Goal: Information Seeking & Learning: Learn about a topic

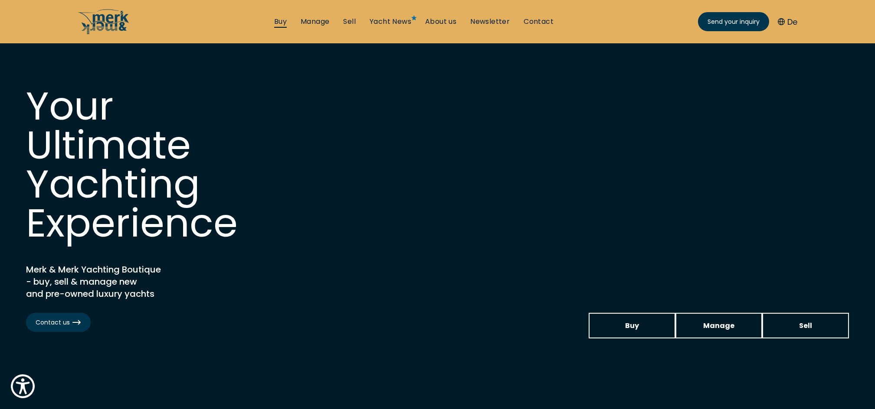
click at [280, 21] on link "Buy" at bounding box center [280, 22] width 13 height 10
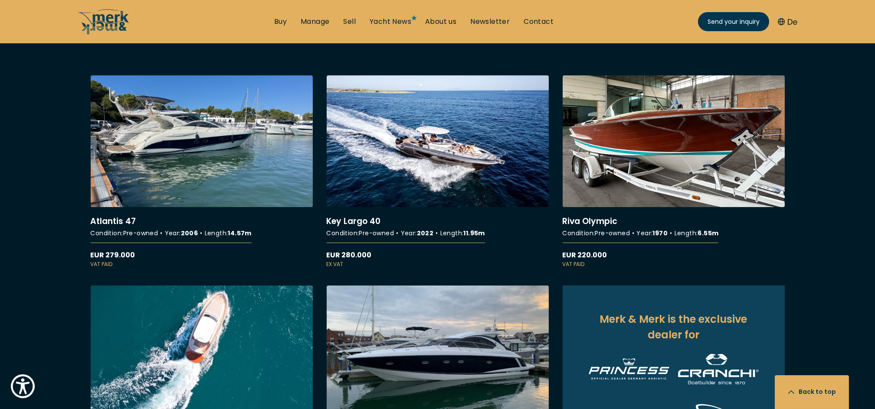
scroll to position [694, 0]
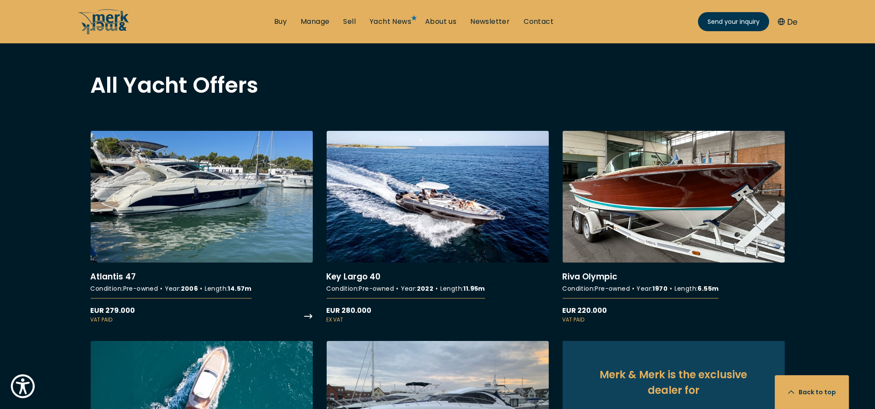
click at [166, 228] on link "More details about Atlantis 47" at bounding box center [202, 227] width 222 height 193
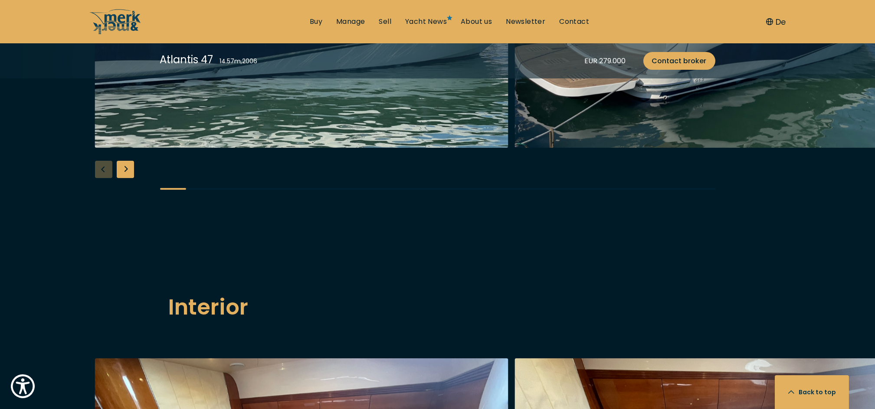
scroll to position [1099, 0]
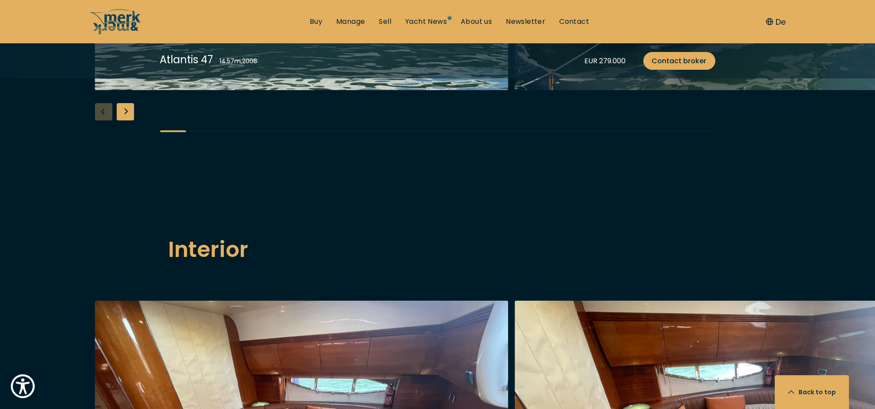
click at [128, 121] on div "Next slide" at bounding box center [125, 111] width 17 height 17
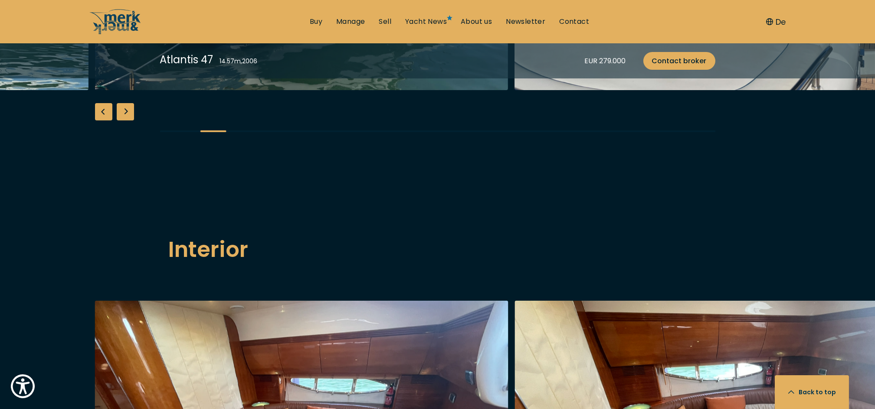
click at [128, 121] on div "Next slide" at bounding box center [125, 111] width 17 height 17
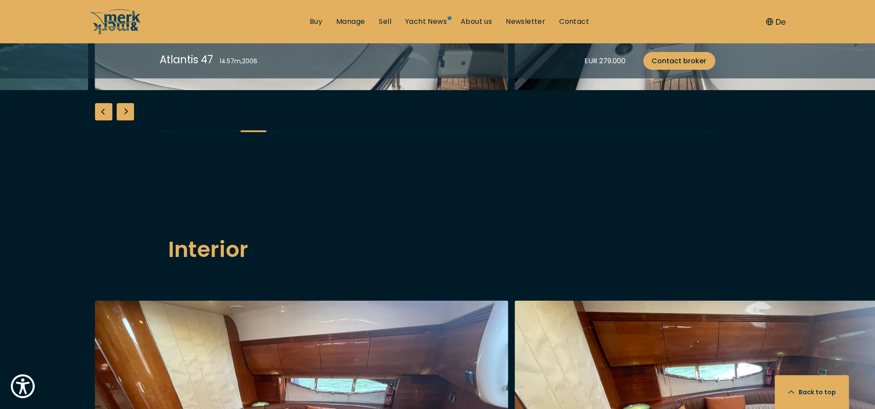
click at [130, 121] on div "Next slide" at bounding box center [125, 111] width 17 height 17
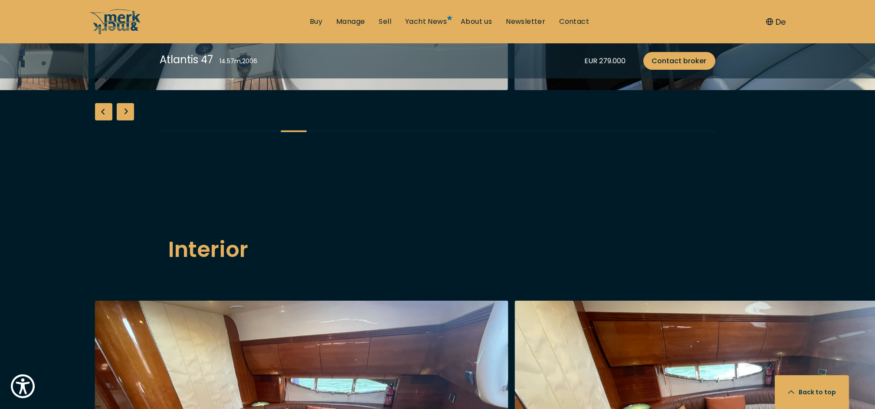
click at [130, 121] on div "Next slide" at bounding box center [125, 111] width 17 height 17
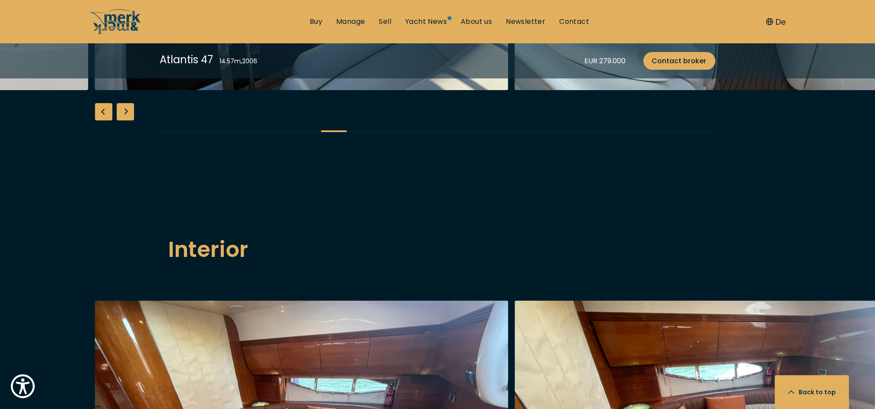
click at [130, 121] on div "Next slide" at bounding box center [125, 111] width 17 height 17
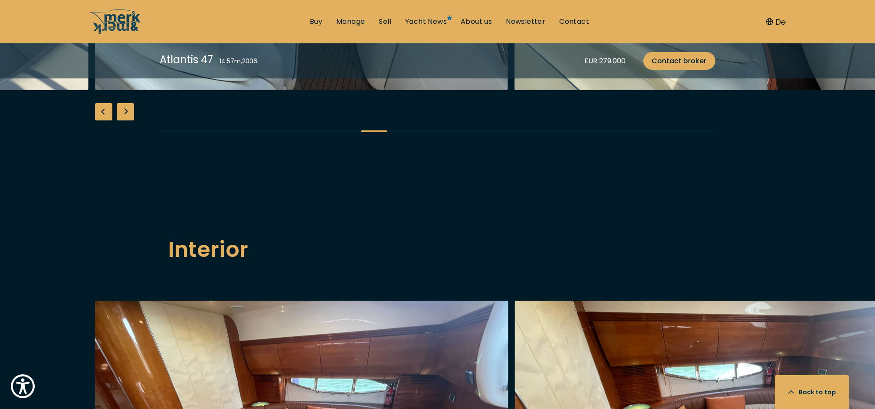
click at [130, 121] on div "Next slide" at bounding box center [125, 111] width 17 height 17
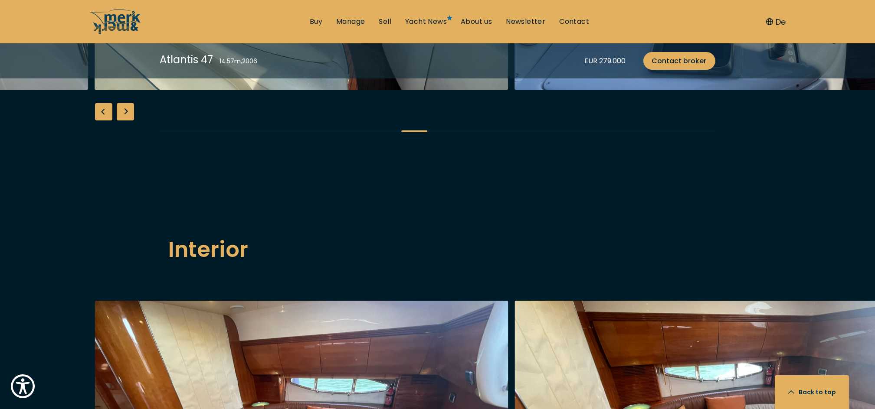
click at [130, 121] on div "Next slide" at bounding box center [125, 111] width 17 height 17
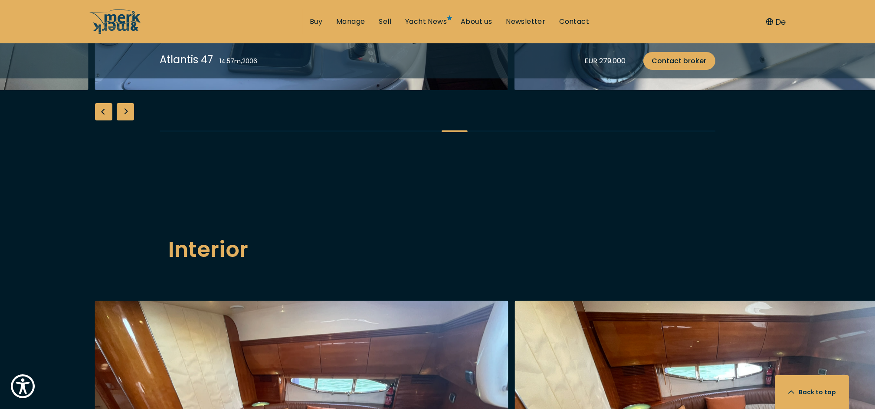
click at [130, 121] on div "Next slide" at bounding box center [125, 111] width 17 height 17
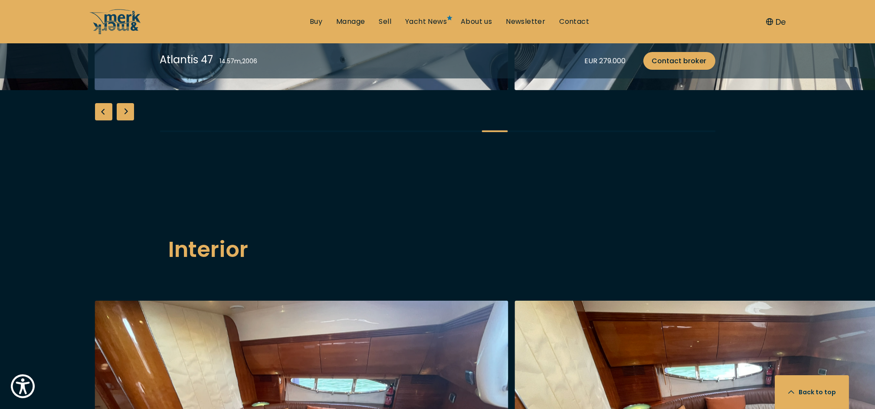
click at [129, 121] on div "Next slide" at bounding box center [125, 111] width 17 height 17
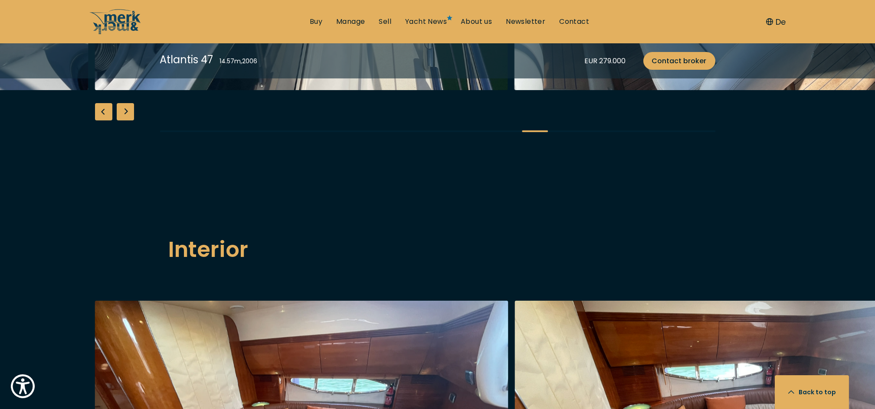
click at [129, 121] on div "Next slide" at bounding box center [125, 111] width 17 height 17
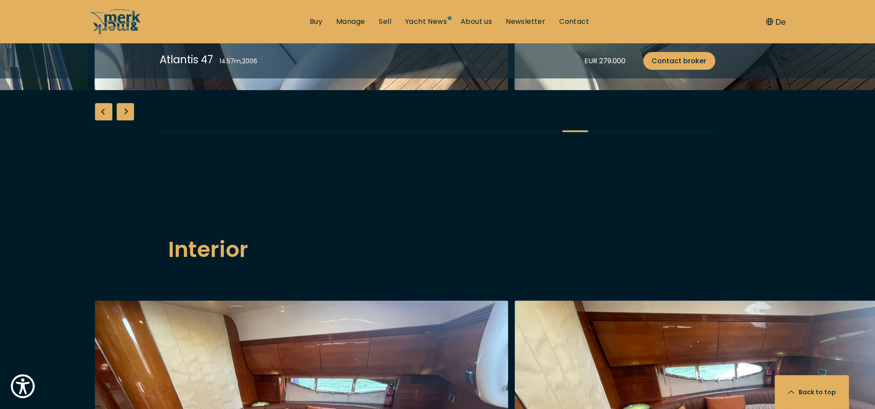
click at [129, 121] on div "Next slide" at bounding box center [125, 111] width 17 height 17
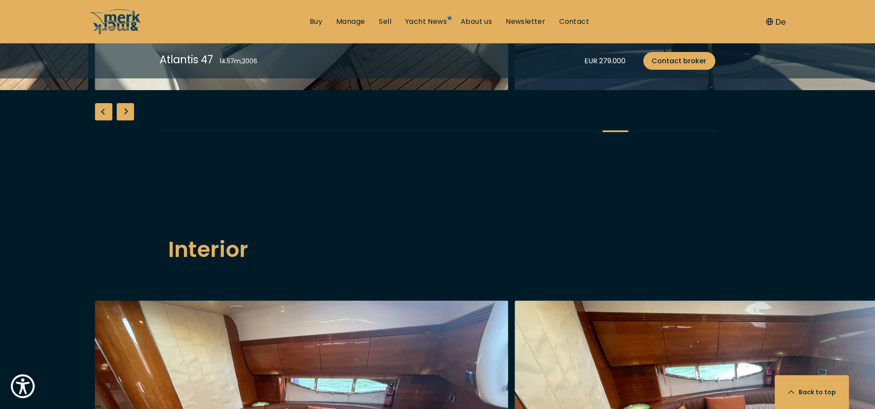
click at [129, 121] on div "Next slide" at bounding box center [125, 111] width 17 height 17
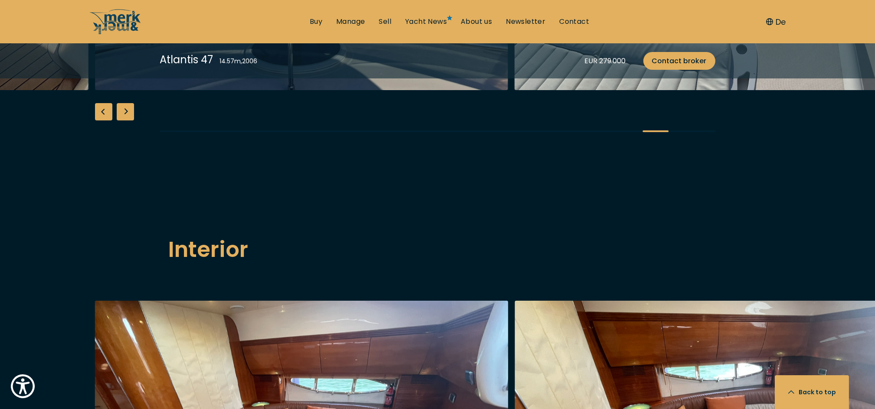
click at [129, 121] on div "Next slide" at bounding box center [125, 111] width 17 height 17
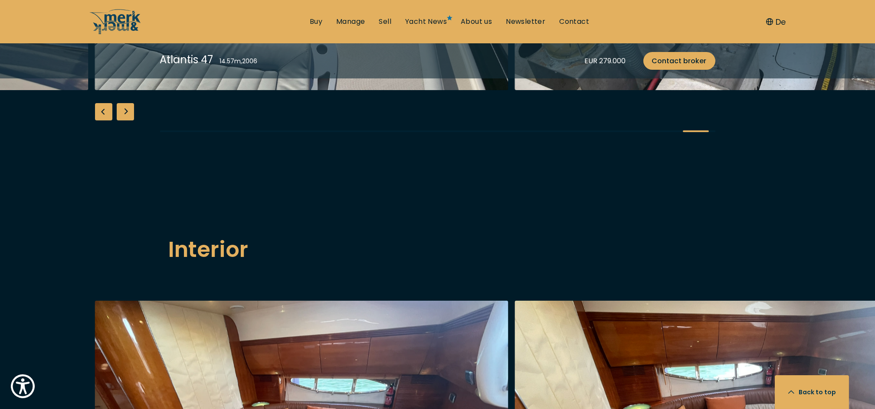
click at [129, 121] on div "Next slide" at bounding box center [125, 111] width 17 height 17
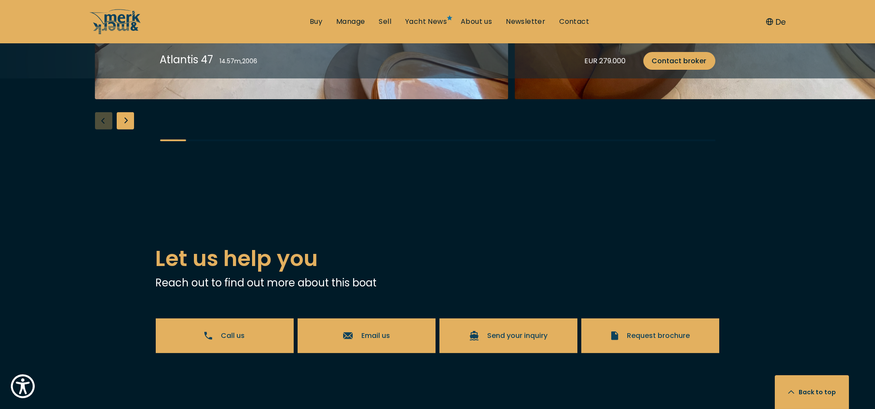
scroll to position [1619, 0]
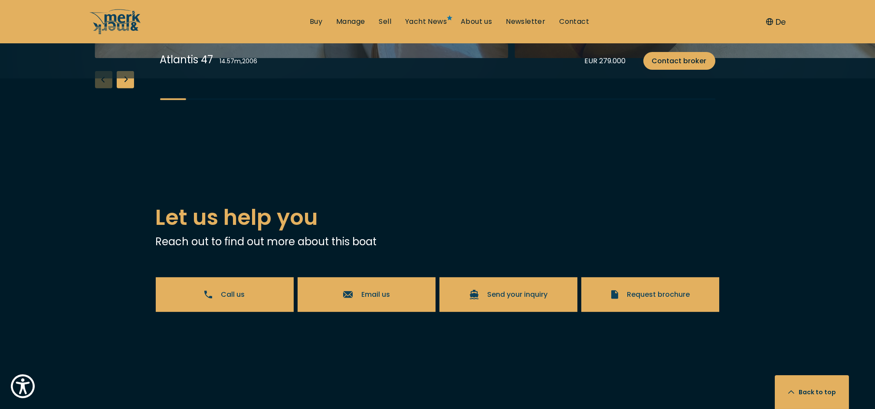
click at [124, 88] on div "Next slide" at bounding box center [125, 79] width 17 height 17
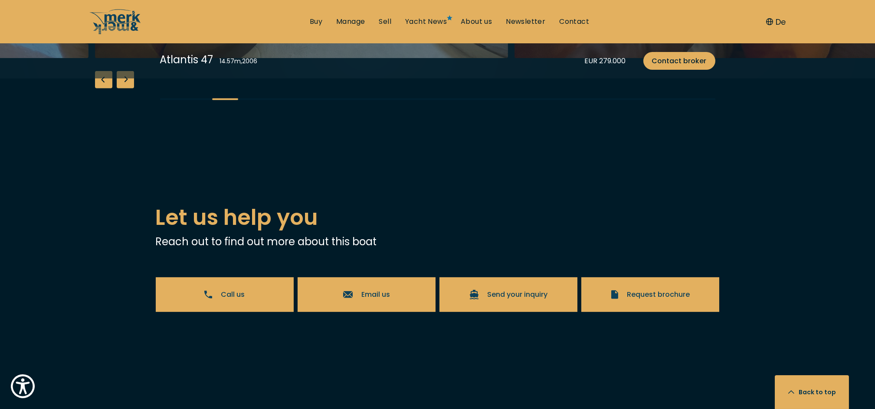
click at [124, 88] on div "Next slide" at bounding box center [125, 79] width 17 height 17
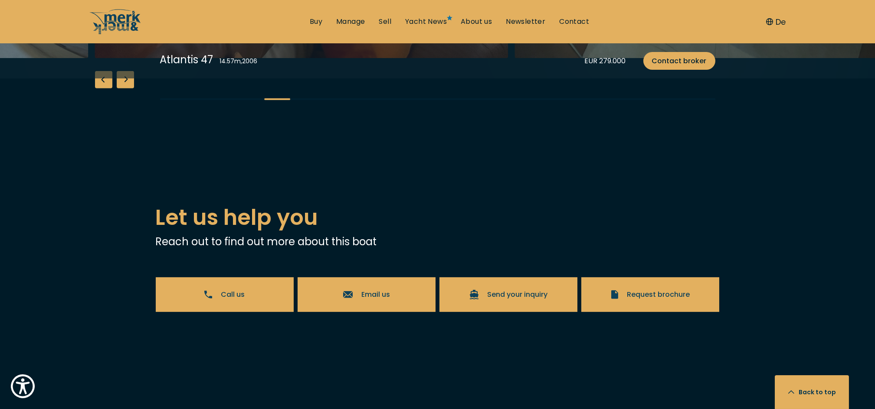
click at [124, 88] on div "Next slide" at bounding box center [125, 79] width 17 height 17
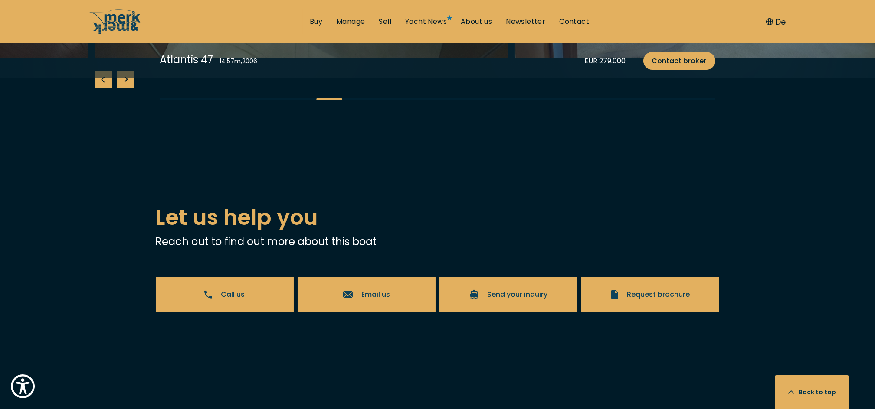
click at [124, 88] on div "Next slide" at bounding box center [125, 79] width 17 height 17
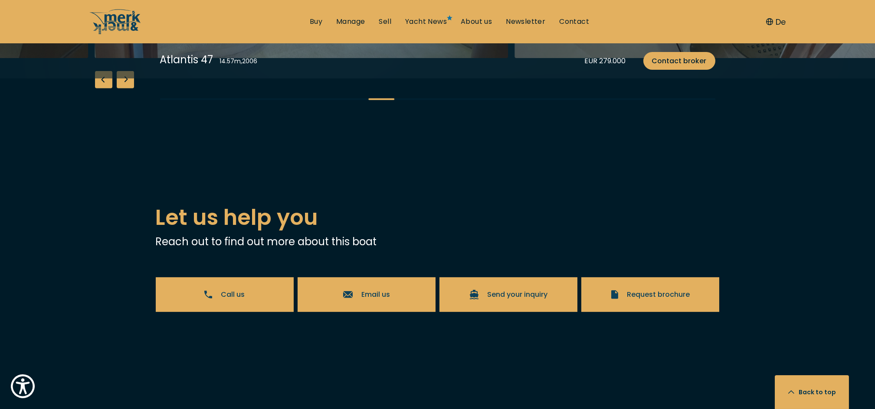
click at [124, 88] on div "Next slide" at bounding box center [125, 79] width 17 height 17
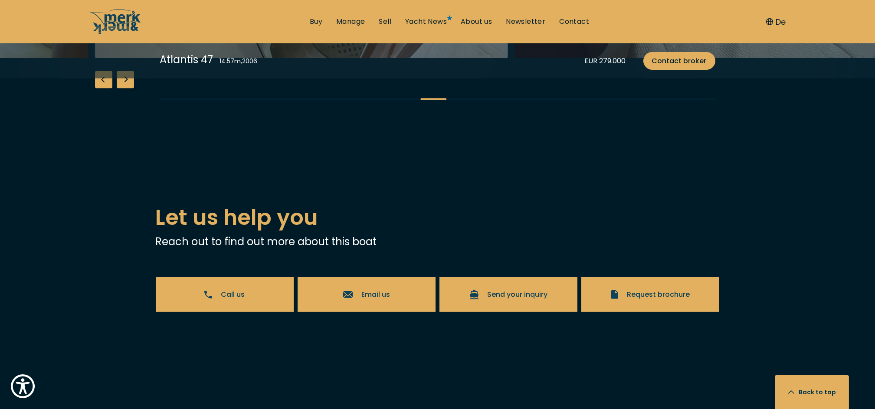
click at [124, 88] on div "Next slide" at bounding box center [125, 79] width 17 height 17
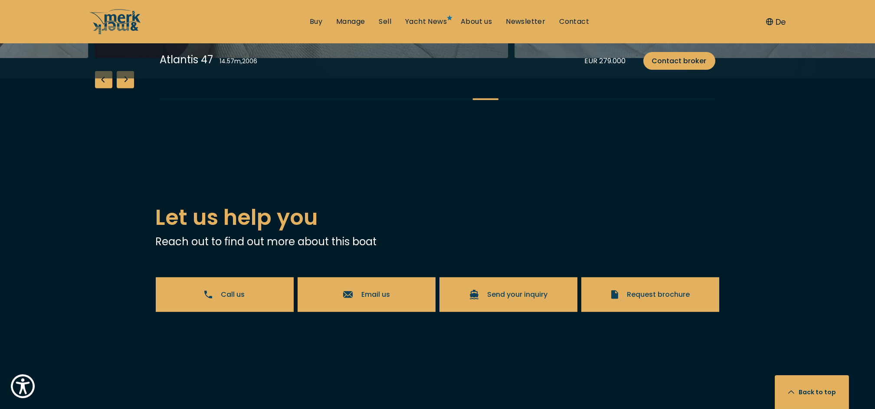
click at [124, 88] on div "Next slide" at bounding box center [125, 79] width 17 height 17
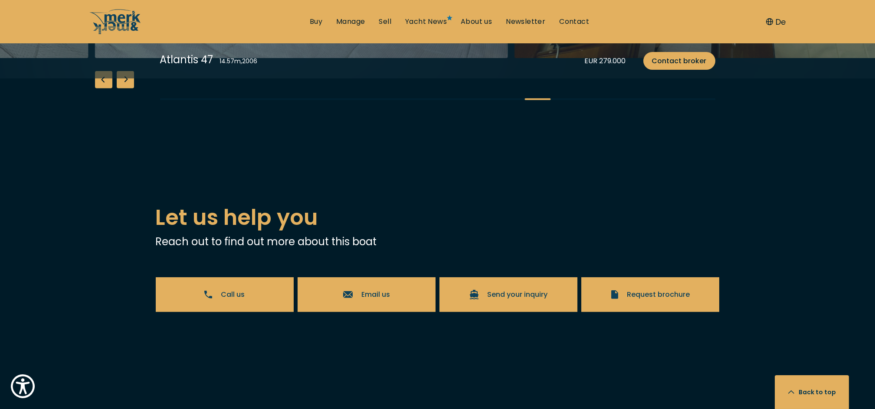
click at [124, 88] on div "Next slide" at bounding box center [125, 79] width 17 height 17
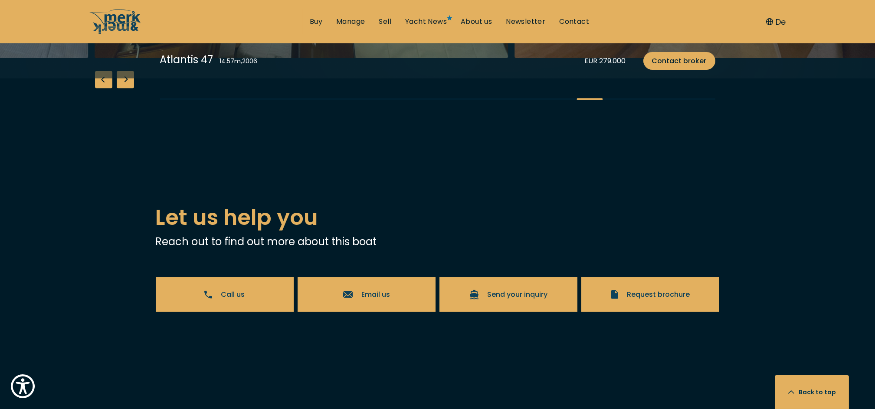
click at [123, 88] on div "Next slide" at bounding box center [125, 79] width 17 height 17
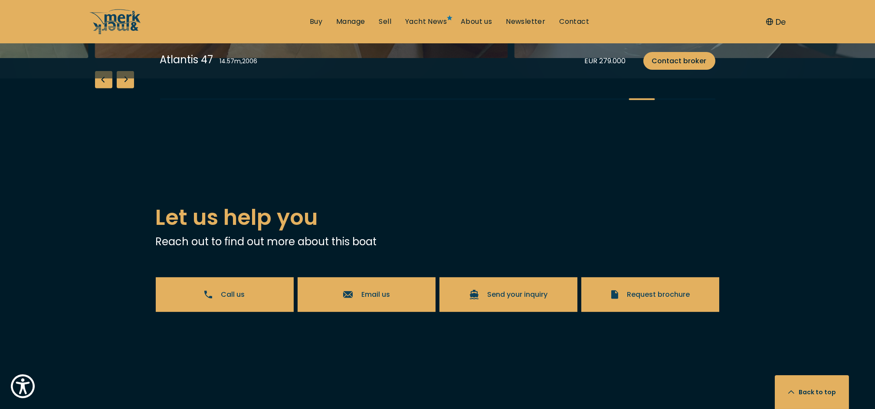
click at [123, 88] on div "Next slide" at bounding box center [125, 79] width 17 height 17
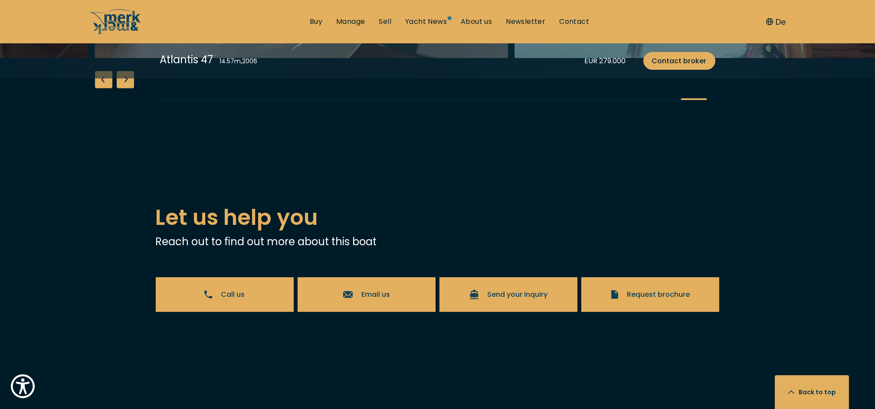
click at [123, 88] on div "Next slide" at bounding box center [125, 79] width 17 height 17
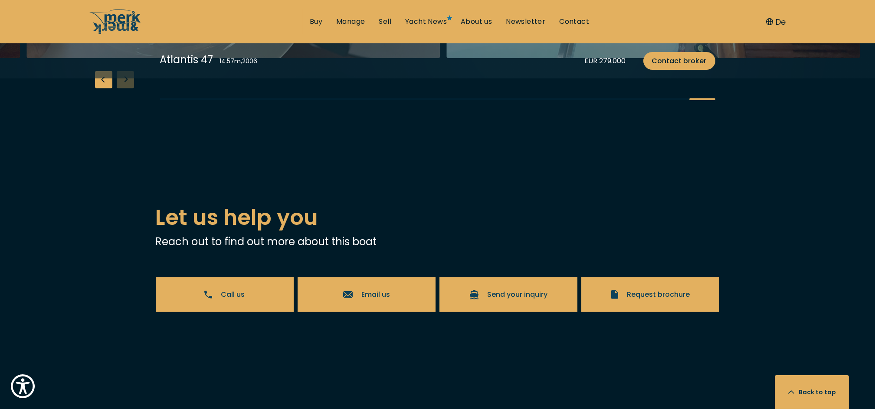
click at [104, 88] on div "Previous slide" at bounding box center [103, 79] width 17 height 17
click at [108, 88] on div "Previous slide" at bounding box center [103, 79] width 17 height 17
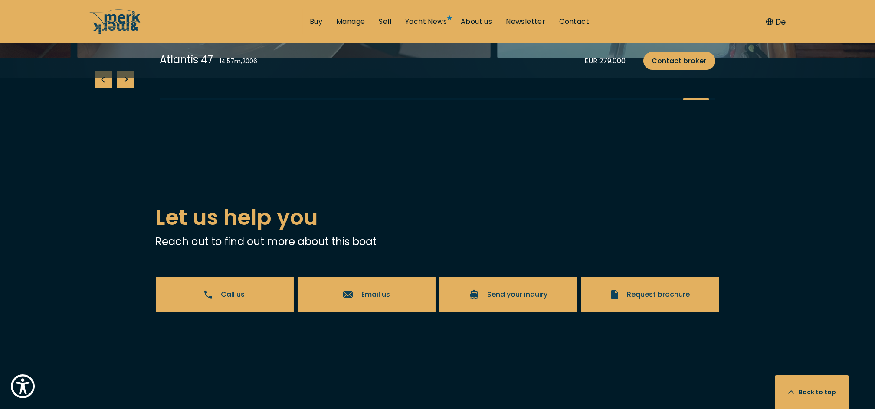
click at [108, 88] on div "Previous slide" at bounding box center [103, 79] width 17 height 17
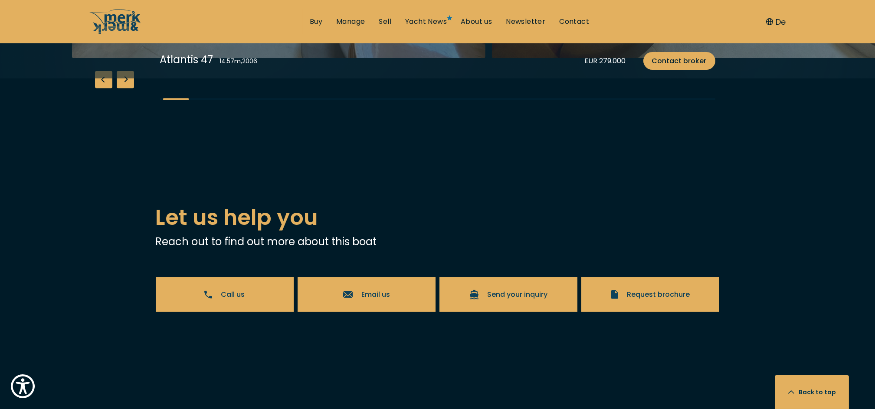
click at [109, 88] on div "Previous slide" at bounding box center [103, 79] width 17 height 17
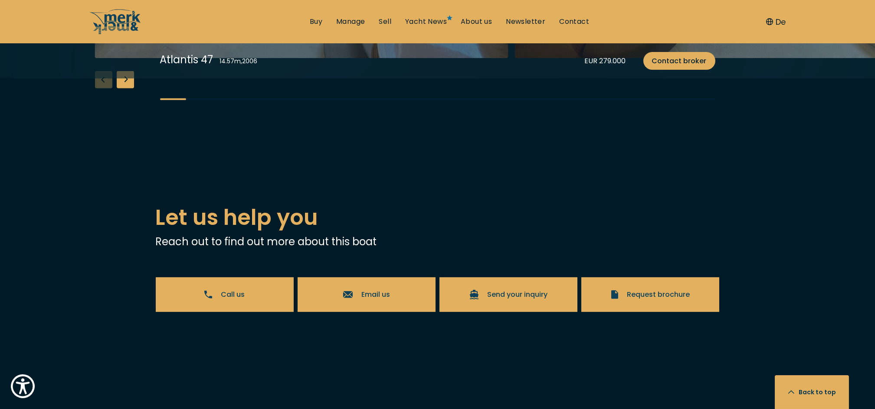
click at [122, 88] on div "Next slide" at bounding box center [125, 79] width 17 height 17
click at [123, 88] on div "Next slide" at bounding box center [125, 79] width 17 height 17
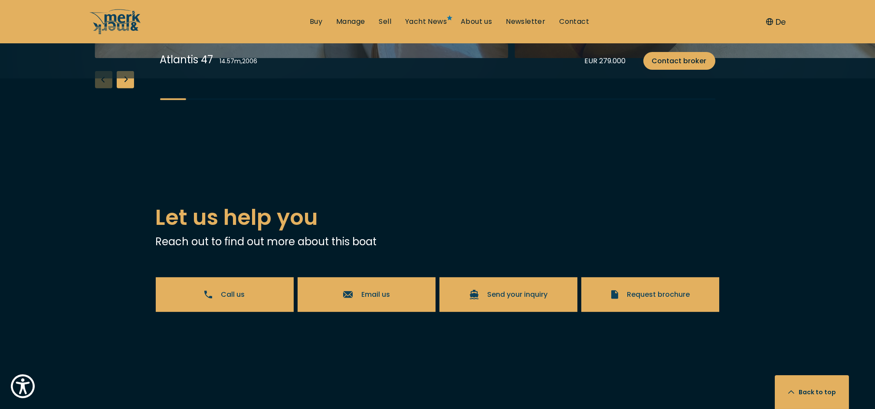
click at [126, 88] on div "Next slide" at bounding box center [125, 79] width 17 height 17
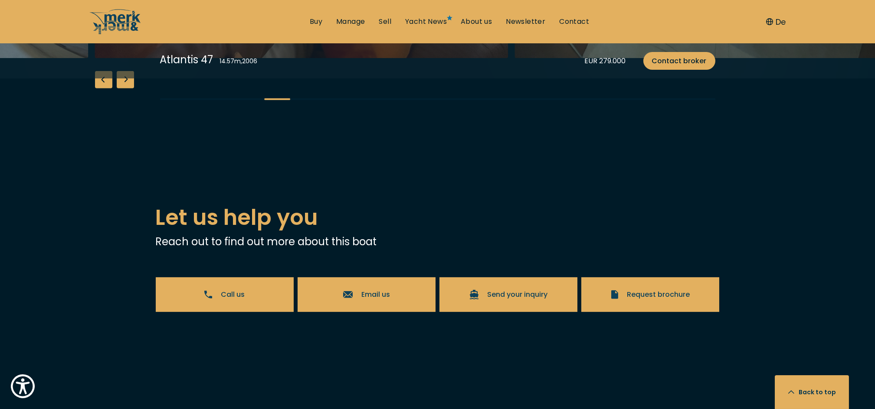
click at [126, 88] on div "Next slide" at bounding box center [125, 79] width 17 height 17
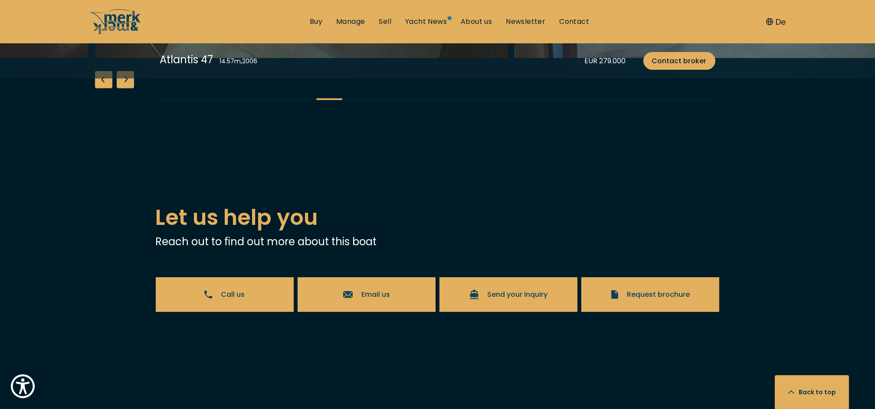
click at [126, 88] on div "Next slide" at bounding box center [125, 79] width 17 height 17
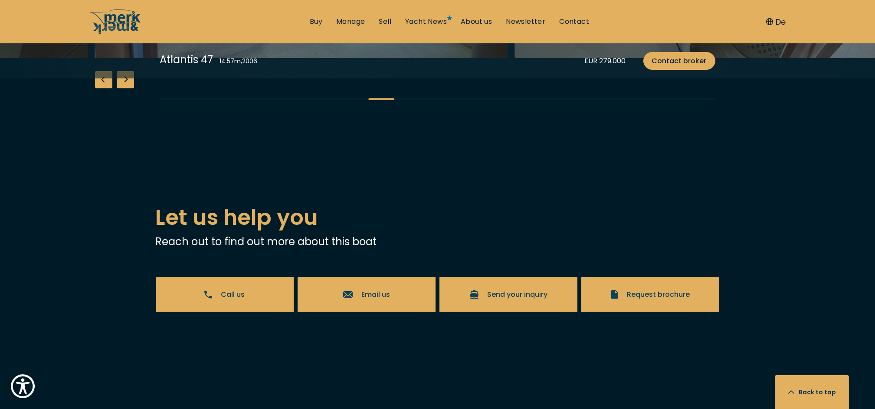
click at [126, 88] on div "Next slide" at bounding box center [125, 79] width 17 height 17
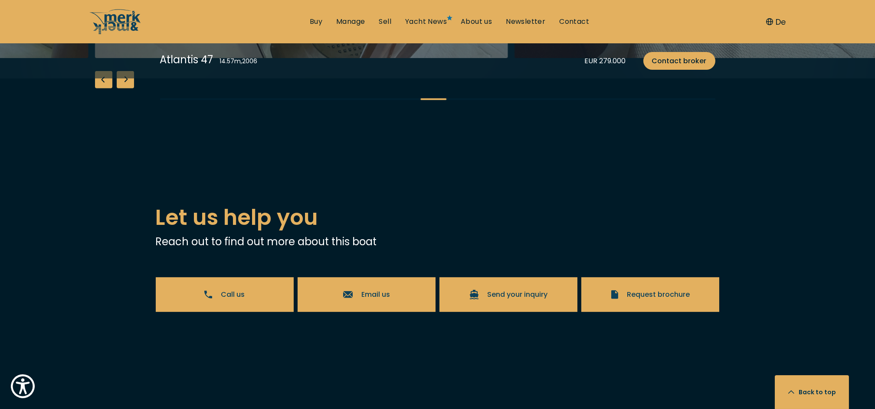
click at [126, 88] on div "Next slide" at bounding box center [125, 79] width 17 height 17
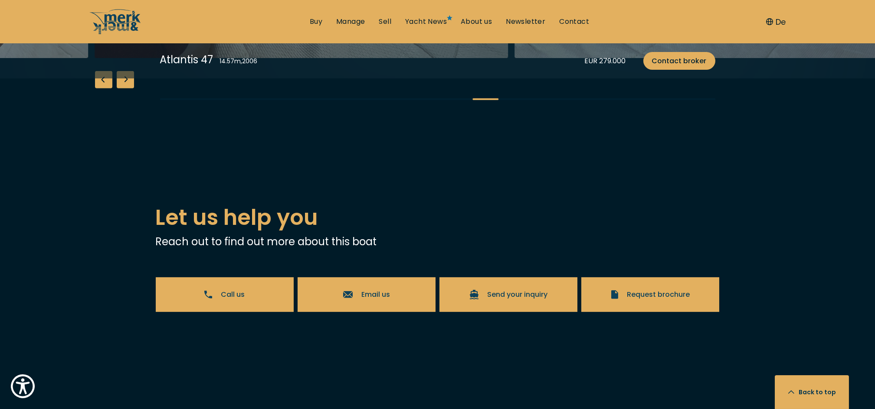
click at [105, 88] on div "Previous slide" at bounding box center [103, 79] width 17 height 17
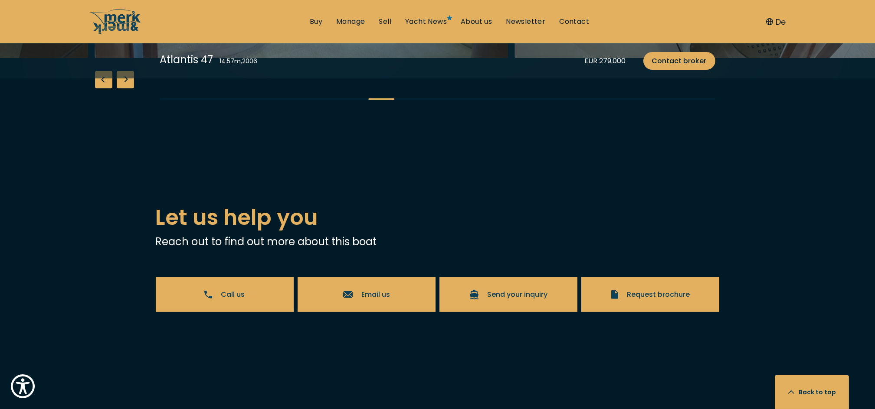
click at [105, 88] on div "Previous slide" at bounding box center [103, 79] width 17 height 17
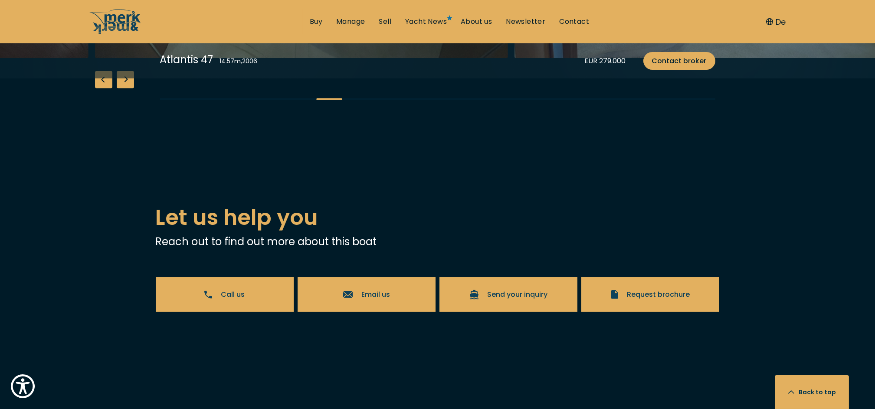
click at [105, 88] on div "Previous slide" at bounding box center [103, 79] width 17 height 17
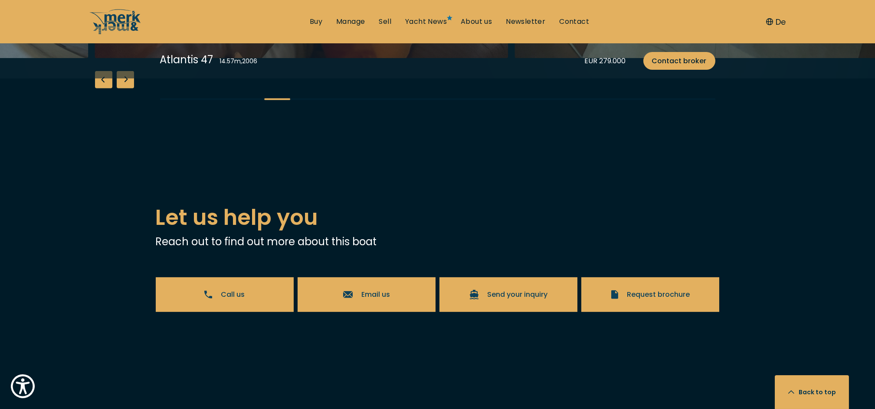
click at [105, 88] on div "Previous slide" at bounding box center [103, 79] width 17 height 17
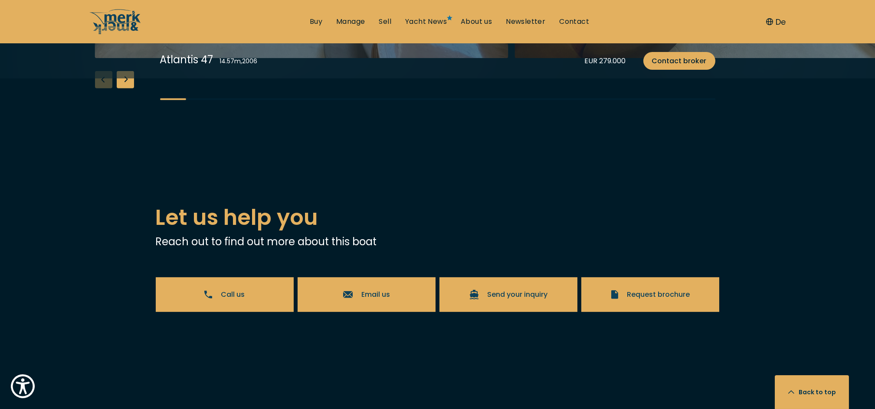
click at [124, 88] on div "Next slide" at bounding box center [125, 79] width 17 height 17
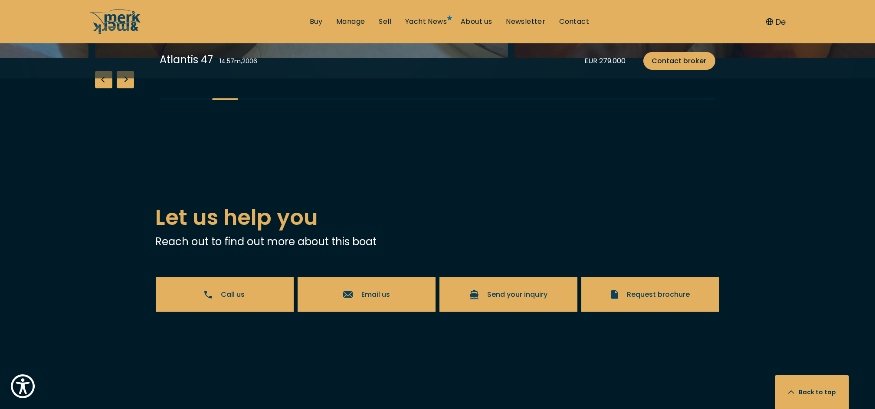
click at [124, 88] on div "Next slide" at bounding box center [125, 79] width 17 height 17
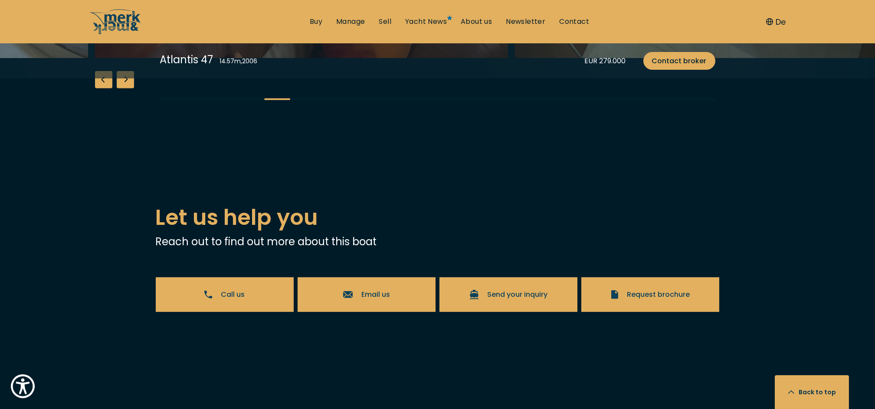
click at [124, 88] on div "Next slide" at bounding box center [125, 79] width 17 height 17
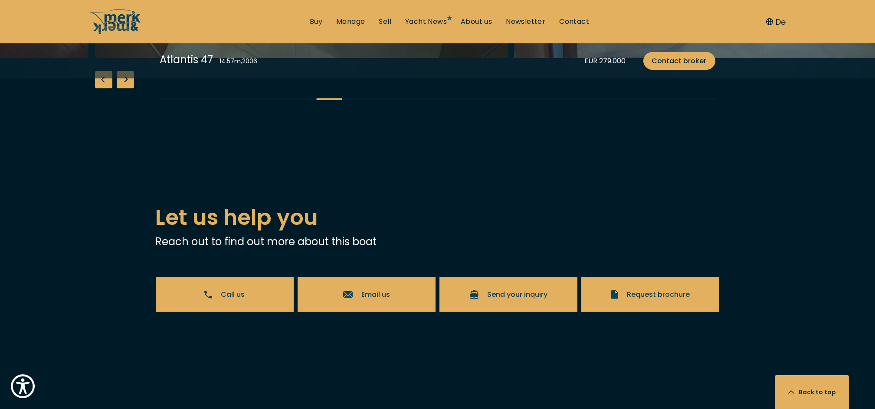
click at [123, 88] on div "Next slide" at bounding box center [125, 79] width 17 height 17
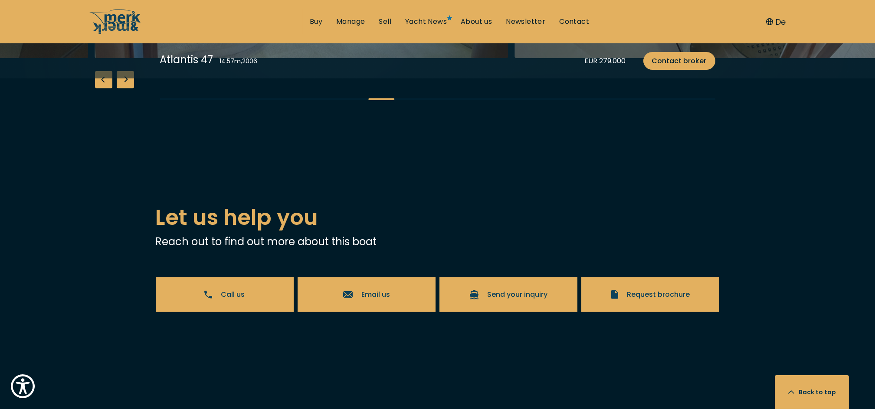
click at [123, 88] on div "Next slide" at bounding box center [125, 79] width 17 height 17
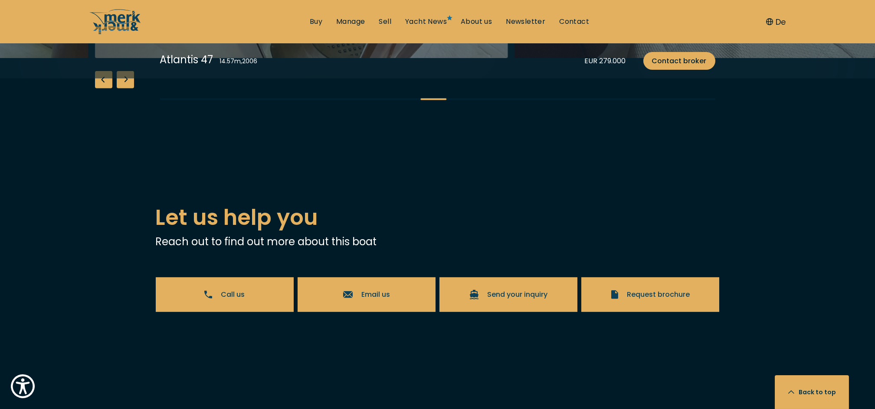
click at [122, 88] on div "Next slide" at bounding box center [125, 79] width 17 height 17
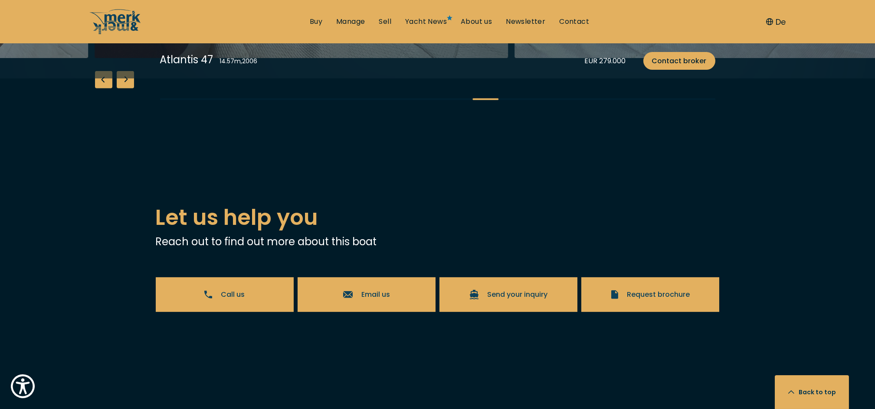
click at [122, 88] on div "Next slide" at bounding box center [125, 79] width 17 height 17
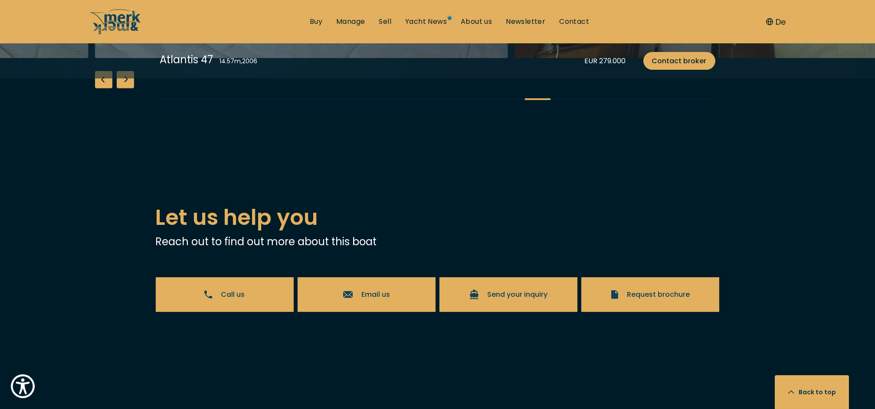
click at [122, 88] on div "Next slide" at bounding box center [125, 79] width 17 height 17
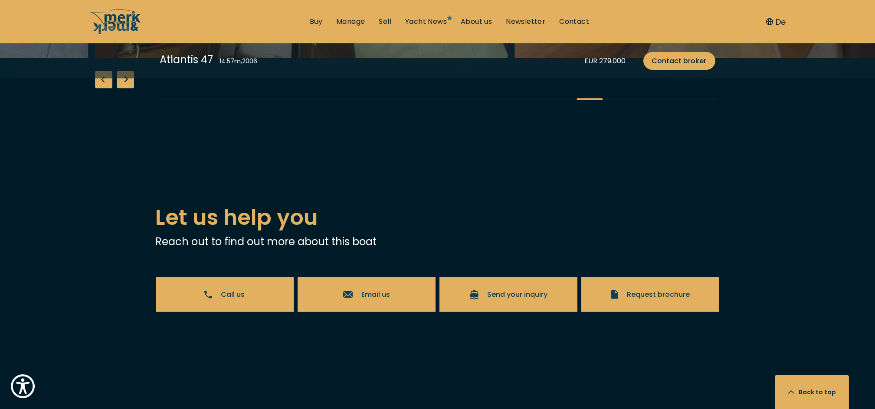
click at [122, 88] on div "Next slide" at bounding box center [125, 79] width 17 height 17
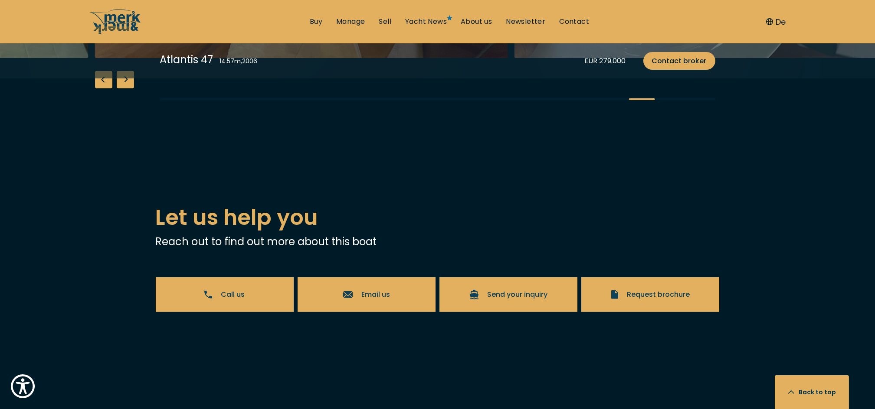
click at [122, 88] on div "Next slide" at bounding box center [125, 79] width 17 height 17
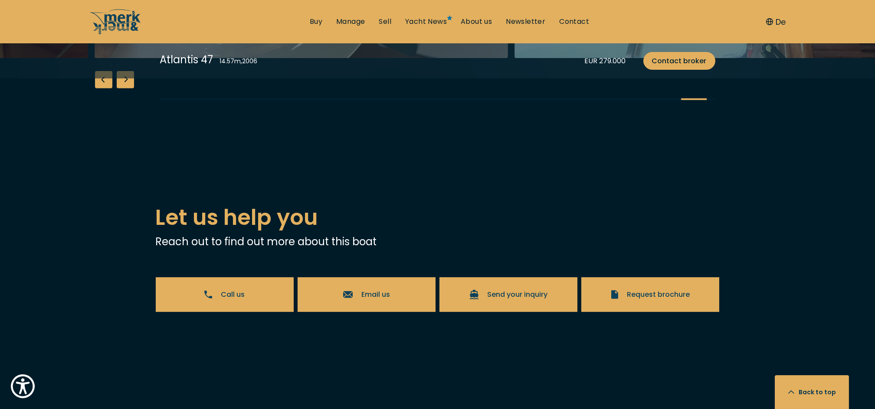
click at [122, 88] on div "Next slide" at bounding box center [125, 79] width 17 height 17
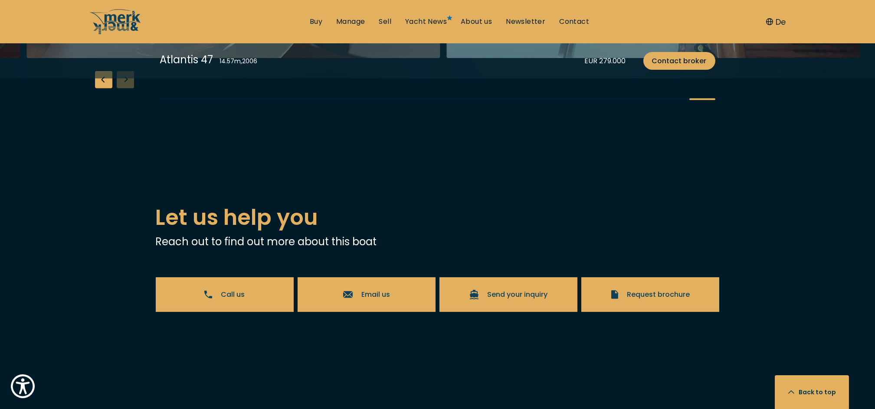
click at [102, 88] on div "Previous slide" at bounding box center [103, 79] width 17 height 17
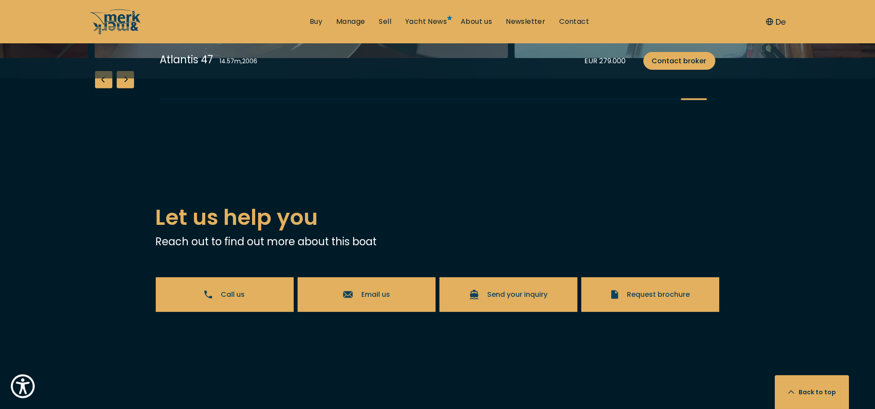
click at [102, 88] on div "Previous slide" at bounding box center [103, 79] width 17 height 17
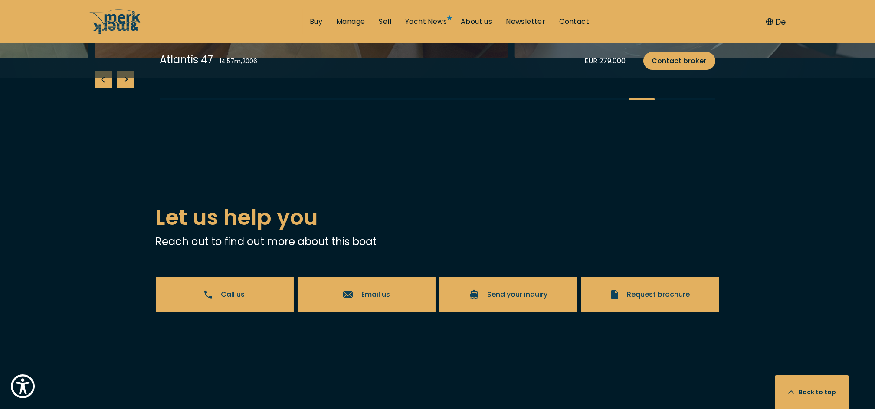
click at [102, 88] on div "Previous slide" at bounding box center [103, 79] width 17 height 17
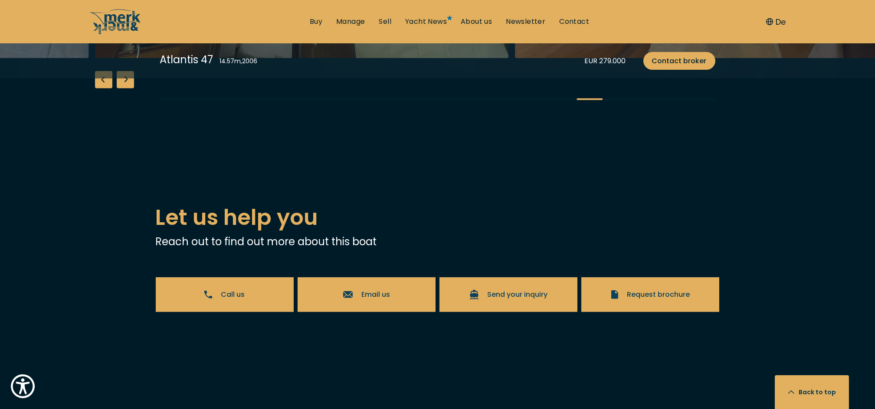
click at [103, 88] on div "Previous slide" at bounding box center [103, 79] width 17 height 17
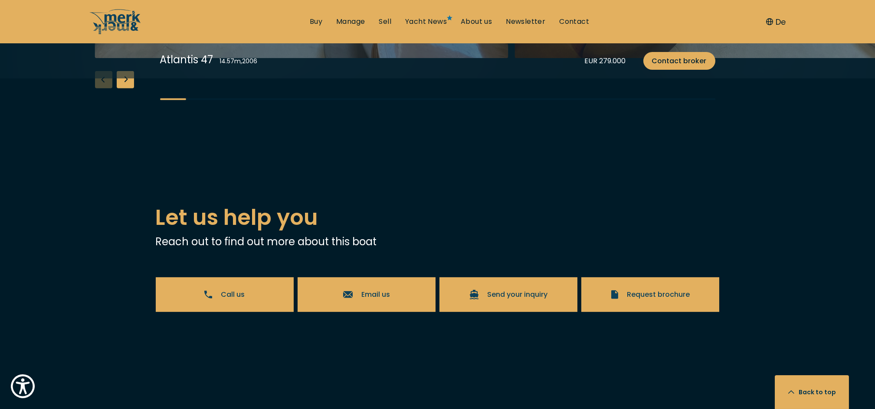
click at [130, 88] on div "Next slide" at bounding box center [125, 79] width 17 height 17
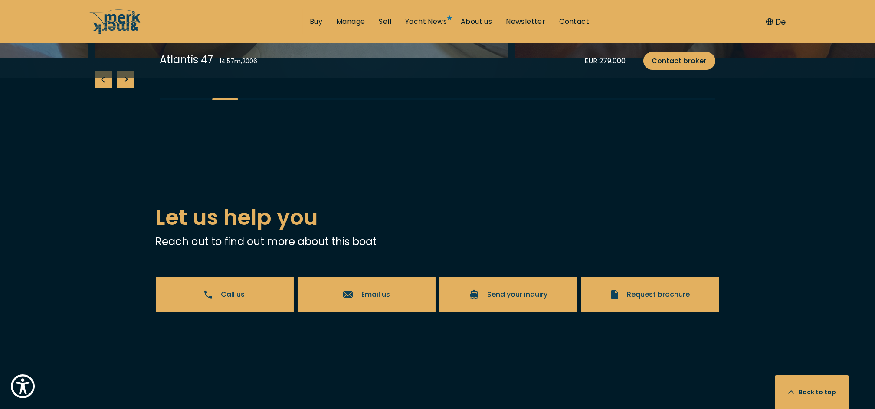
click at [129, 88] on div "Next slide" at bounding box center [125, 79] width 17 height 17
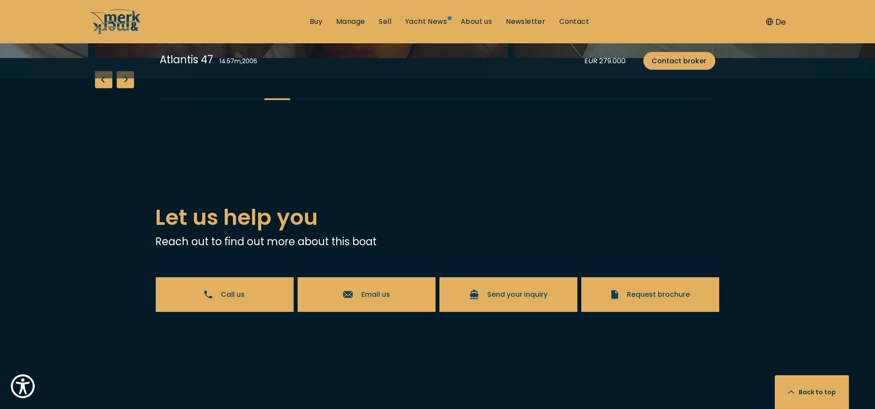
click at [129, 88] on div "Next slide" at bounding box center [125, 79] width 17 height 17
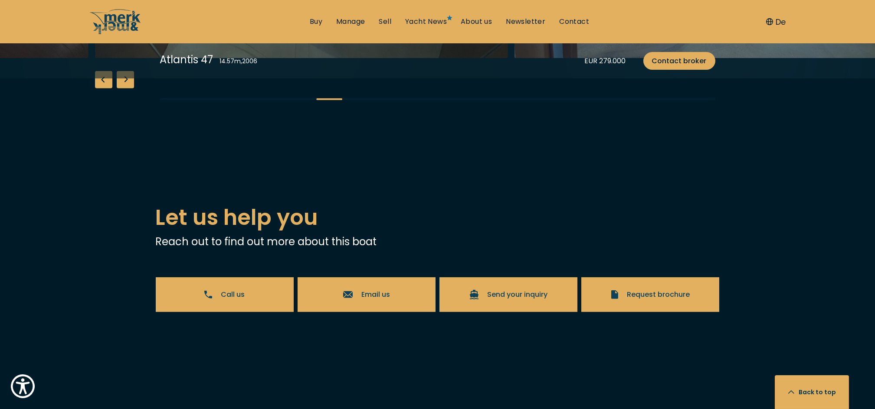
click at [130, 88] on div "Next slide" at bounding box center [125, 79] width 17 height 17
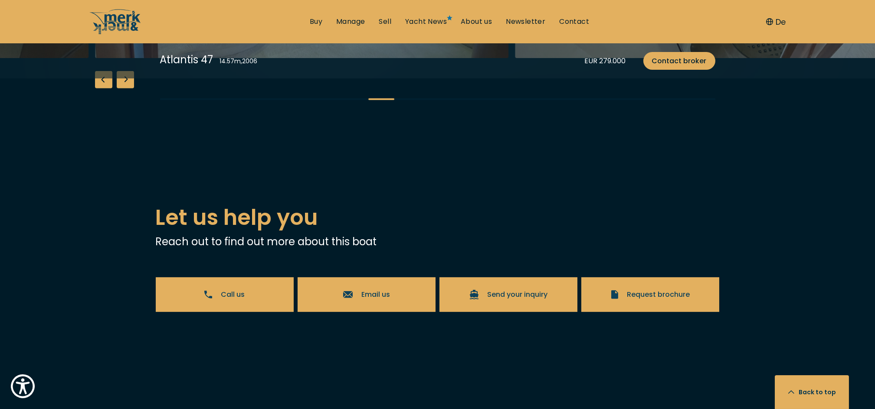
click at [130, 88] on div "Next slide" at bounding box center [125, 79] width 17 height 17
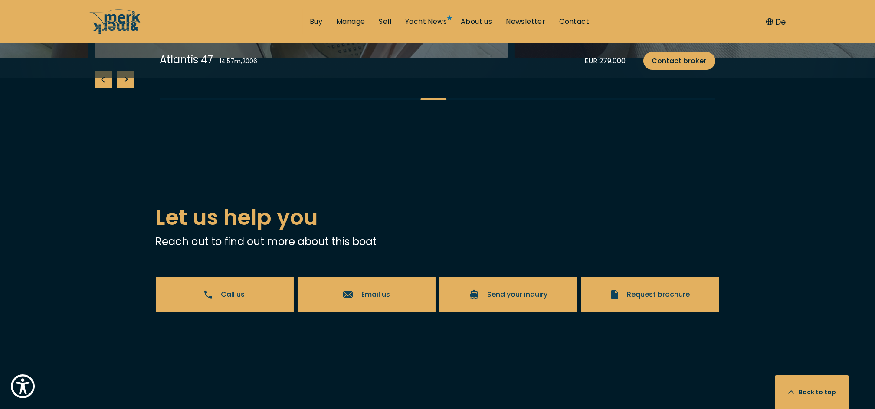
click at [130, 88] on div "Next slide" at bounding box center [125, 79] width 17 height 17
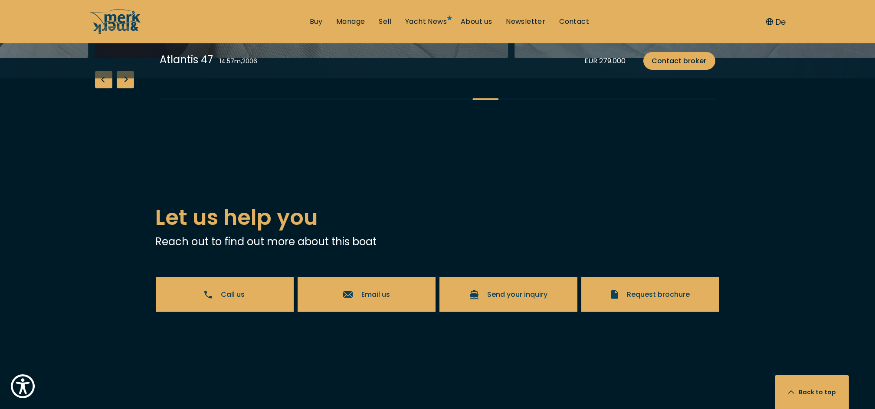
click at [131, 88] on div "Next slide" at bounding box center [125, 79] width 17 height 17
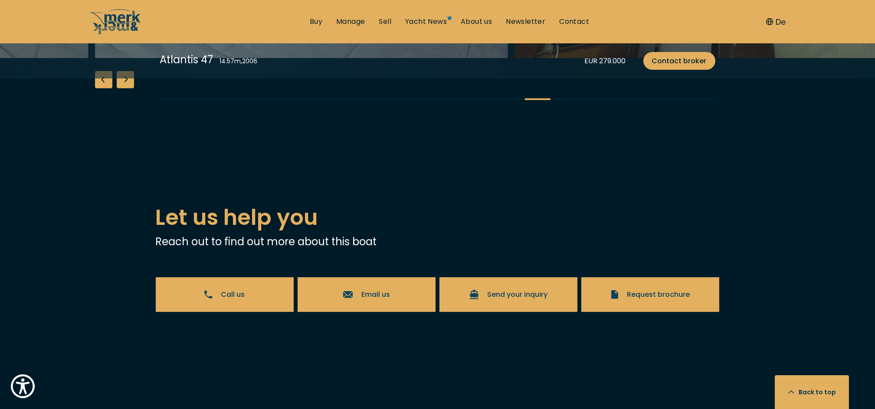
click at [131, 88] on div "Next slide" at bounding box center [125, 79] width 17 height 17
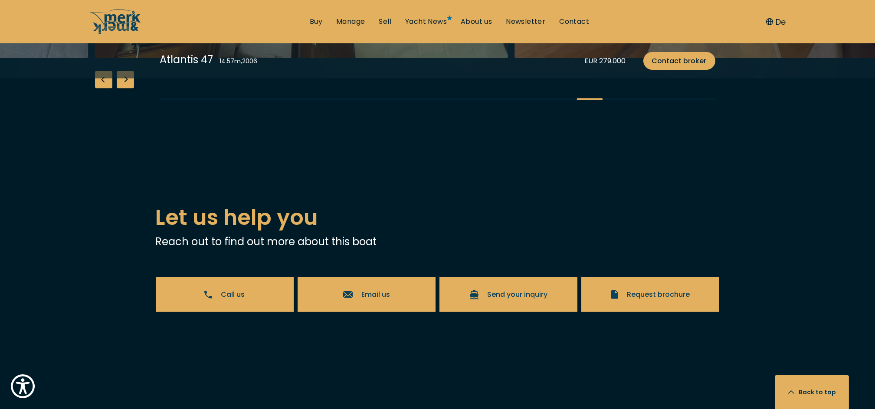
click at [131, 88] on div "Next slide" at bounding box center [125, 79] width 17 height 17
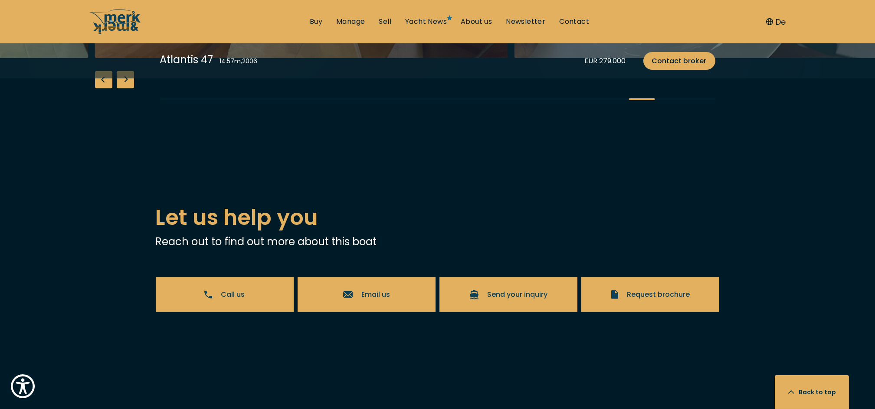
click at [131, 88] on div "Next slide" at bounding box center [125, 79] width 17 height 17
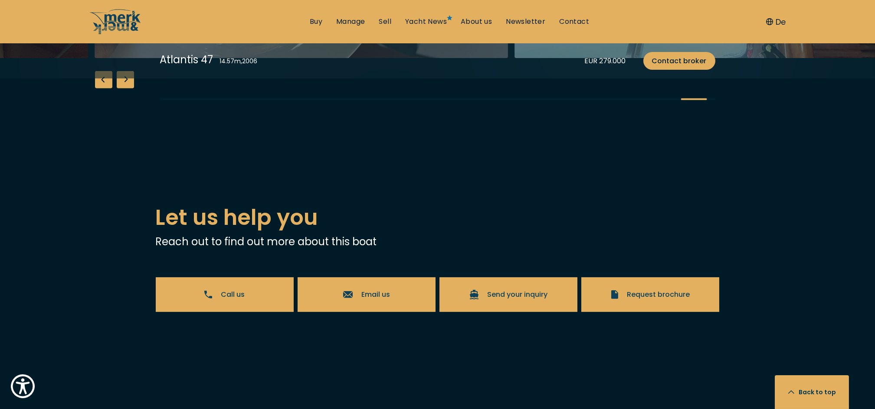
click at [132, 88] on div "Next slide" at bounding box center [125, 79] width 17 height 17
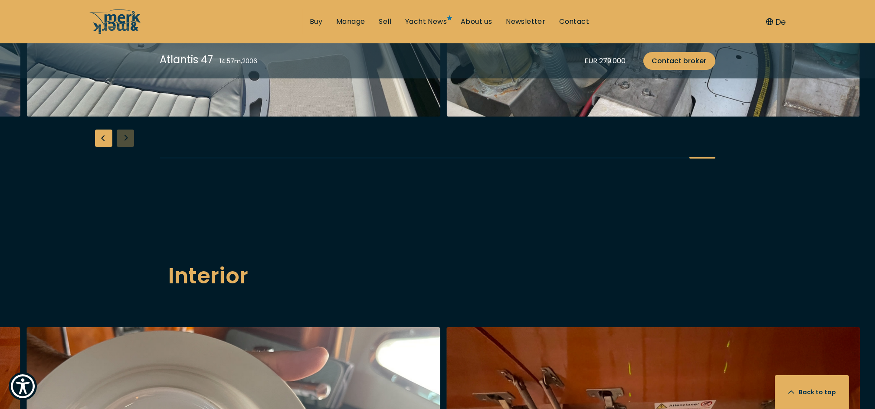
scroll to position [1099, 0]
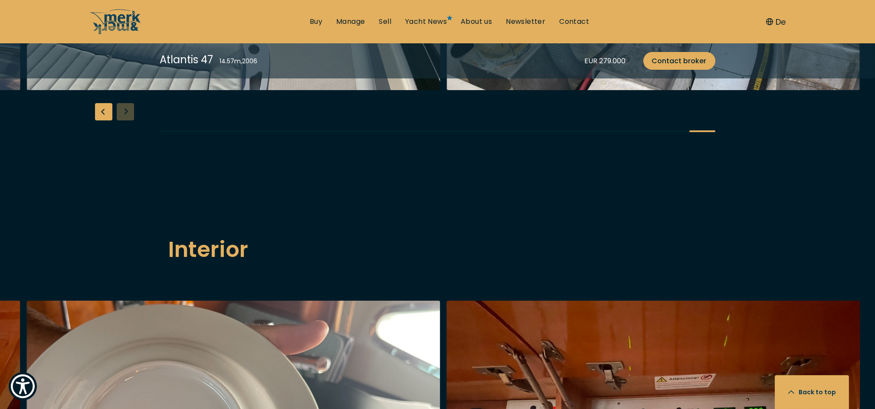
click at [99, 121] on div "Previous slide" at bounding box center [103, 111] width 17 height 17
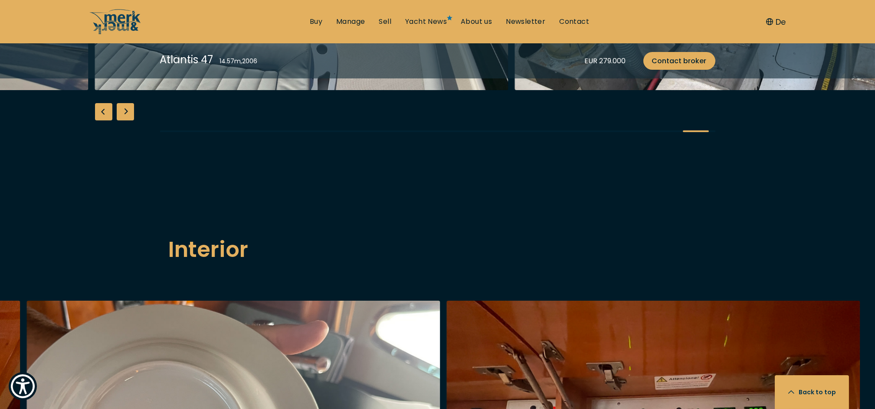
click at [99, 121] on div "Previous slide" at bounding box center [103, 111] width 17 height 17
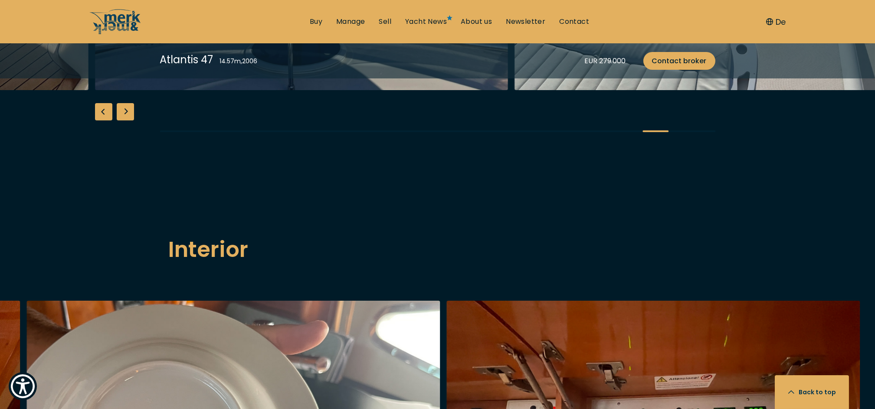
click at [99, 121] on div "Previous slide" at bounding box center [103, 111] width 17 height 17
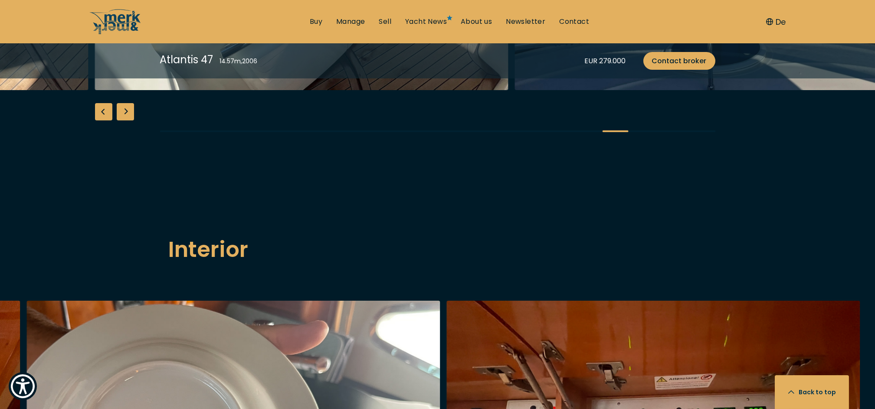
click at [99, 121] on div "Previous slide" at bounding box center [103, 111] width 17 height 17
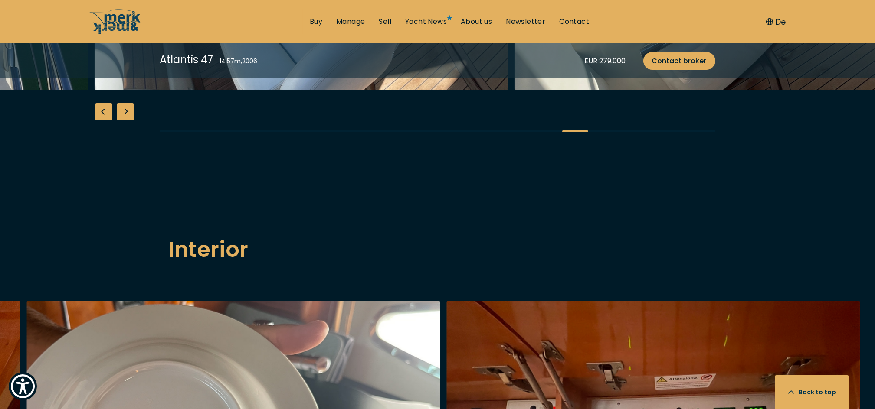
click at [99, 121] on div "Previous slide" at bounding box center [103, 111] width 17 height 17
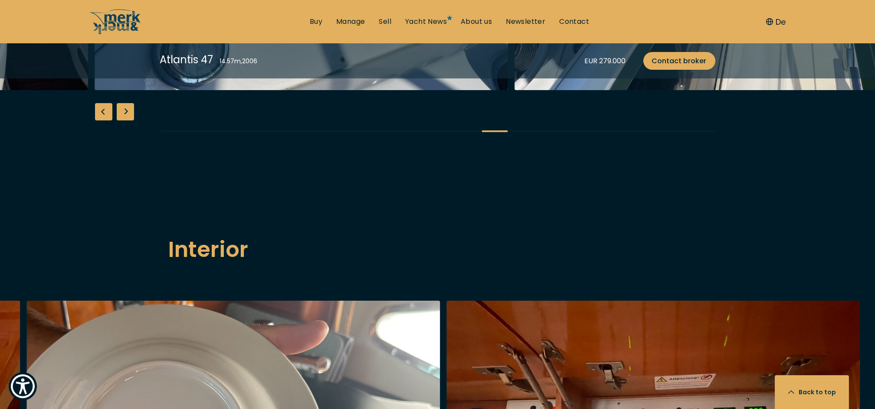
click at [99, 121] on div "Previous slide" at bounding box center [103, 111] width 17 height 17
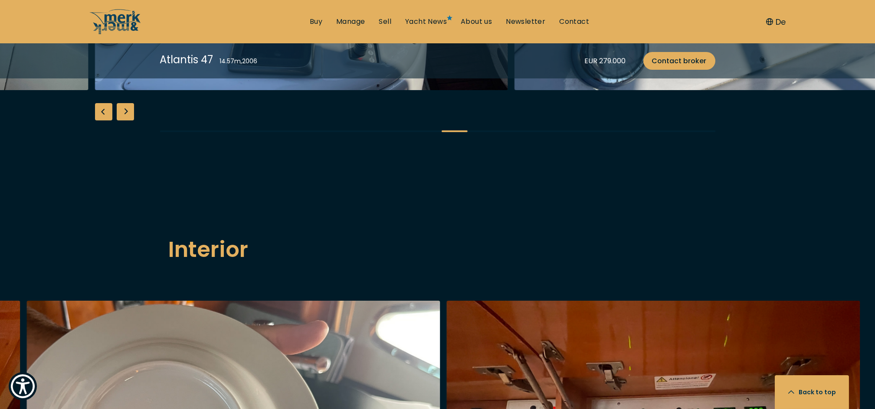
click at [99, 121] on div "Previous slide" at bounding box center [103, 111] width 17 height 17
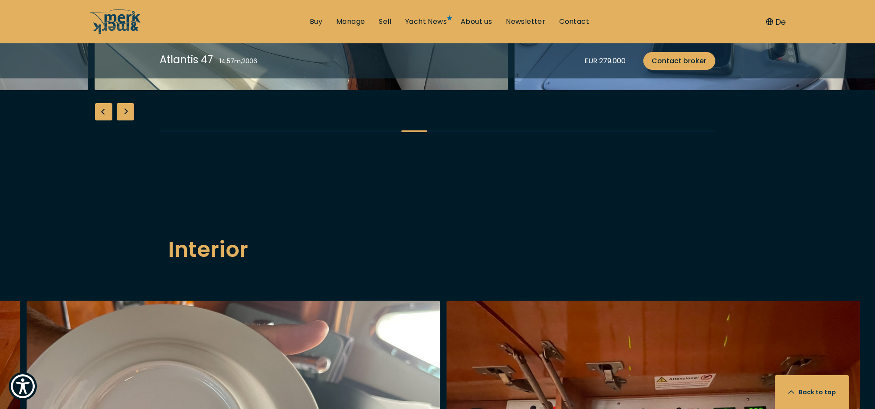
click at [99, 121] on div "Previous slide" at bounding box center [103, 111] width 17 height 17
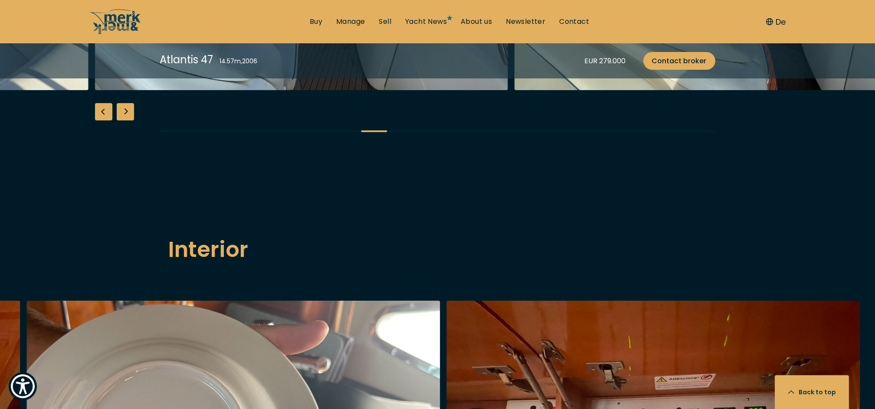
click at [99, 121] on div "Previous slide" at bounding box center [103, 111] width 17 height 17
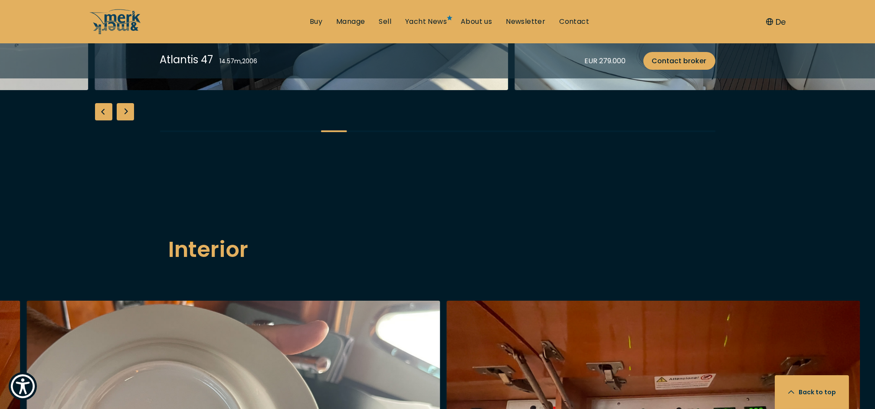
click at [99, 121] on div "Previous slide" at bounding box center [103, 111] width 17 height 17
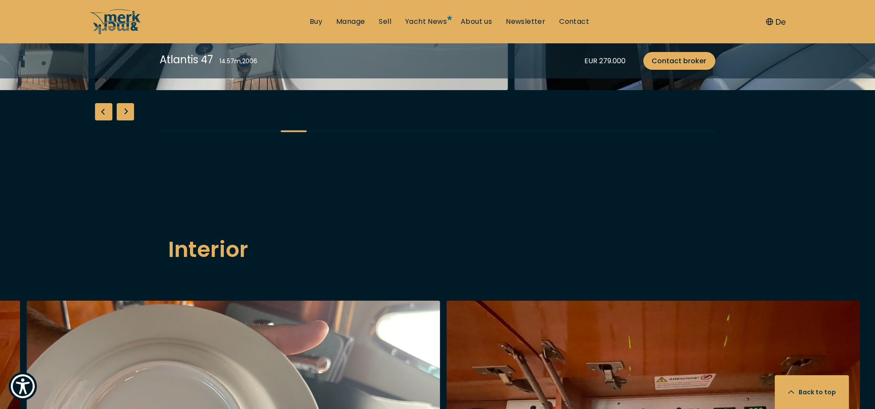
click at [99, 121] on div "Previous slide" at bounding box center [103, 111] width 17 height 17
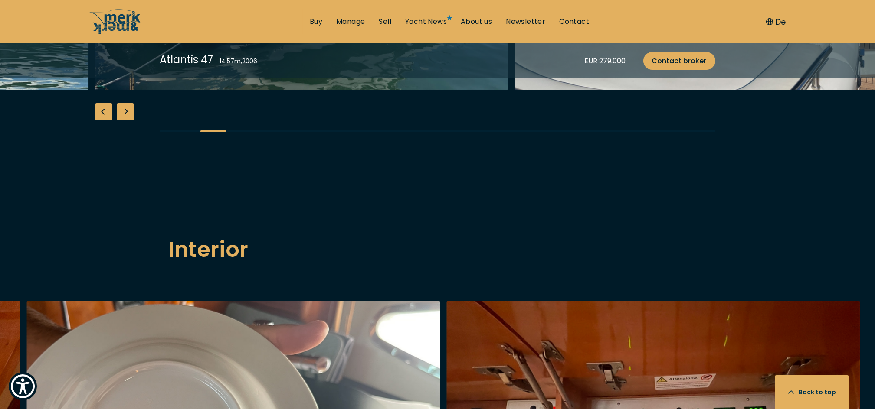
click at [99, 121] on div "Previous slide" at bounding box center [103, 111] width 17 height 17
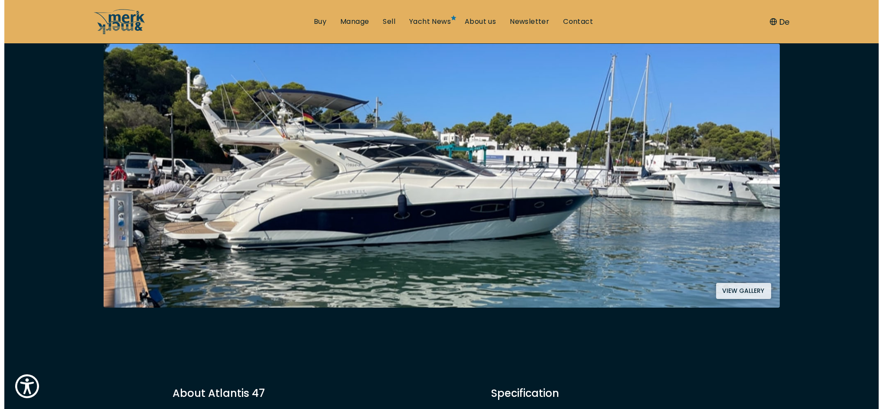
scroll to position [173, 0]
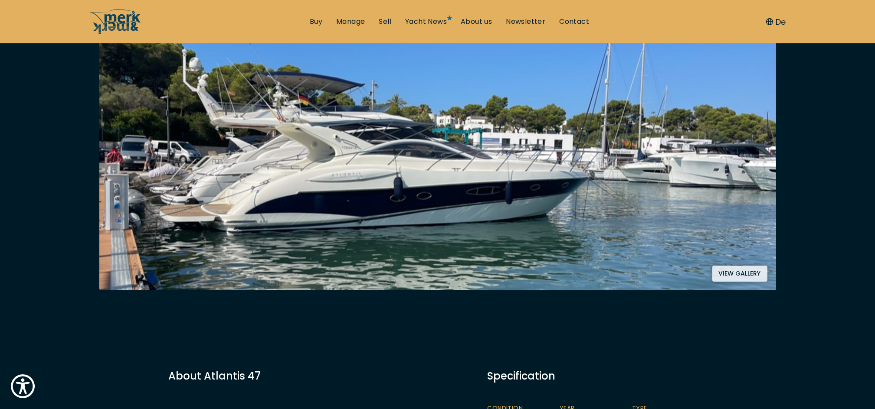
click at [320, 238] on img at bounding box center [437, 158] width 677 height 264
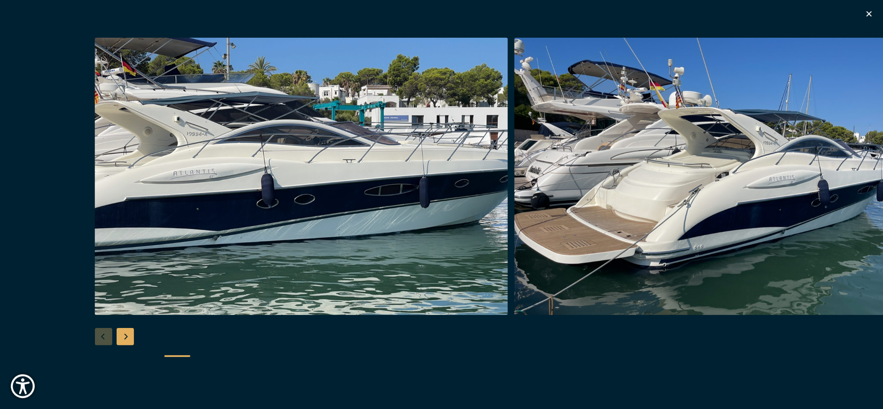
click at [129, 337] on div "Next slide" at bounding box center [125, 336] width 17 height 17
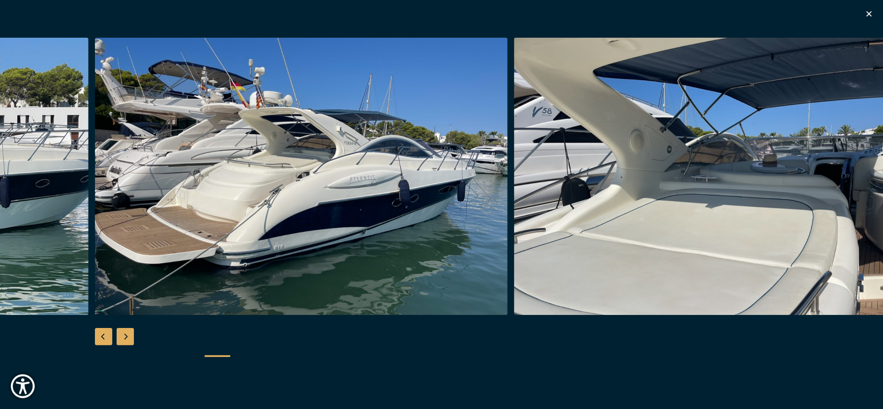
click at [129, 337] on div "Next slide" at bounding box center [125, 336] width 17 height 17
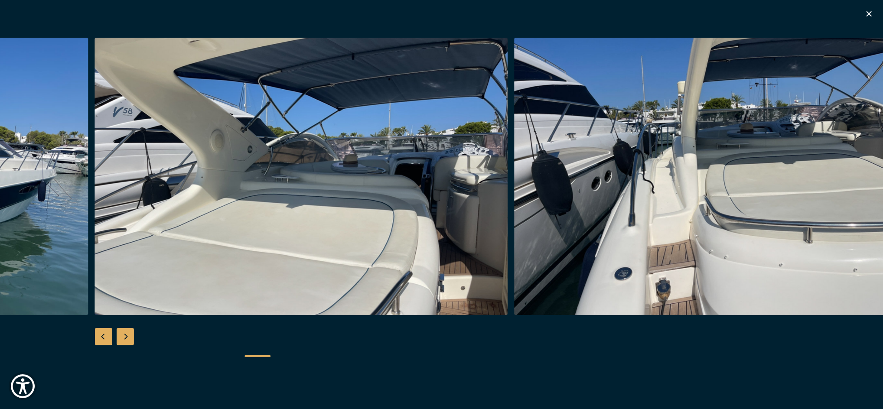
click at [130, 337] on div "Next slide" at bounding box center [125, 336] width 17 height 17
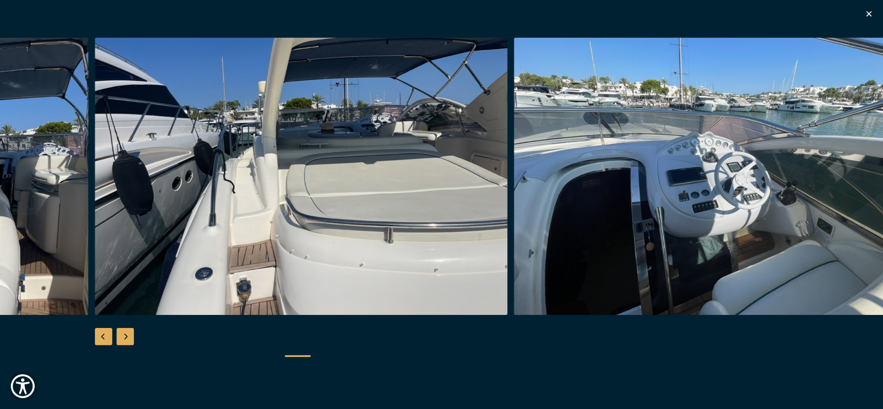
click at [131, 337] on div "Next slide" at bounding box center [125, 336] width 17 height 17
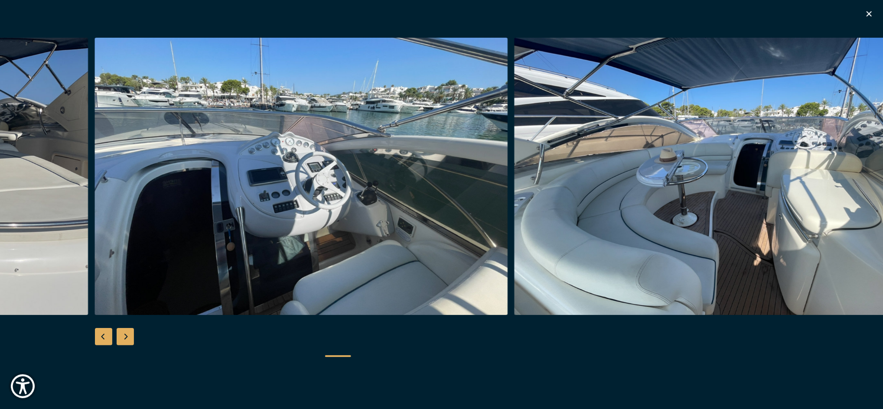
click at [131, 337] on div "Next slide" at bounding box center [125, 336] width 17 height 17
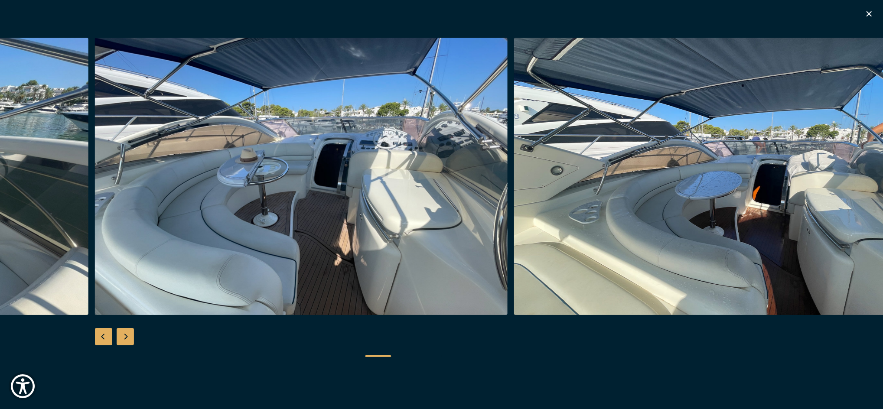
click at [132, 336] on div "Next slide" at bounding box center [125, 336] width 17 height 17
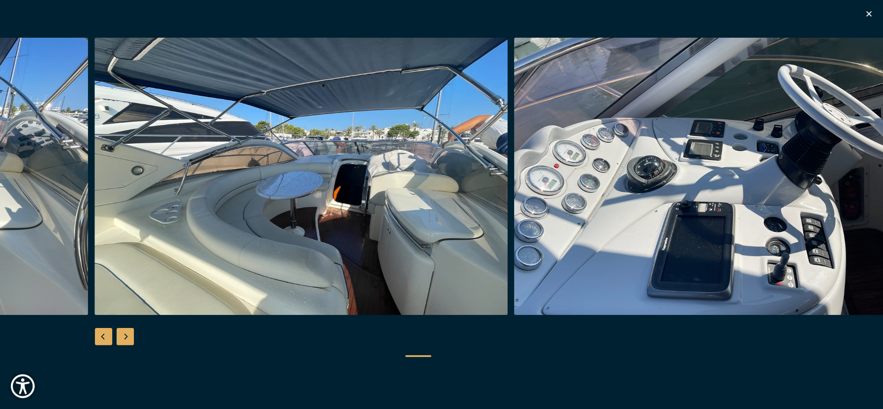
click at [132, 336] on div "Next slide" at bounding box center [125, 336] width 17 height 17
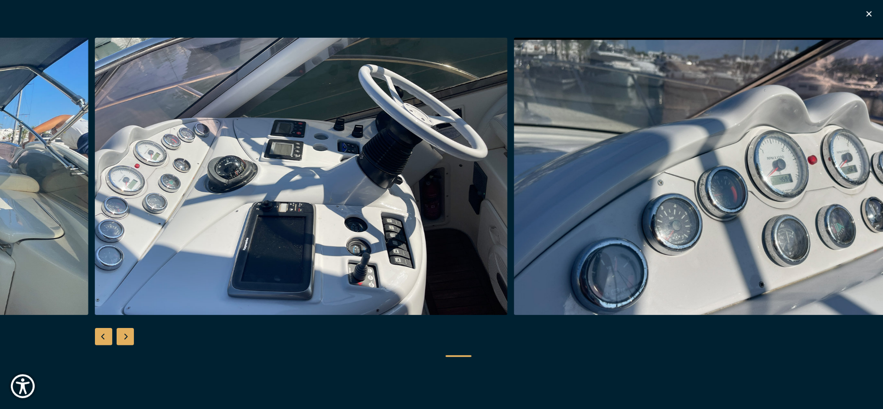
click at [110, 336] on div "Previous slide" at bounding box center [103, 336] width 17 height 17
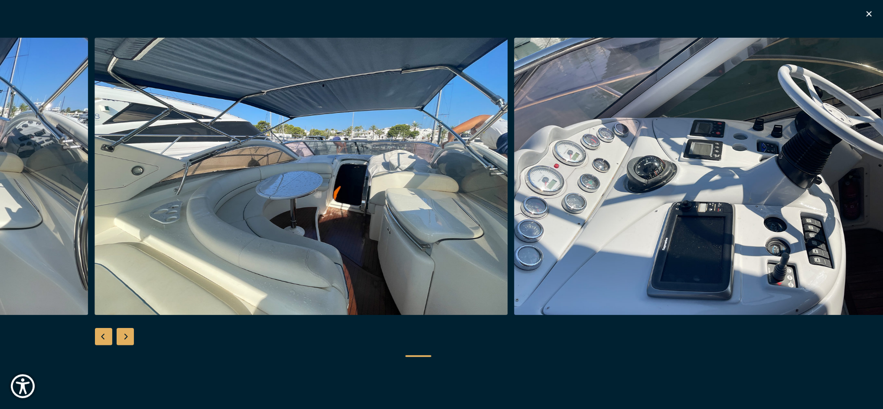
click at [110, 336] on div "Previous slide" at bounding box center [103, 336] width 17 height 17
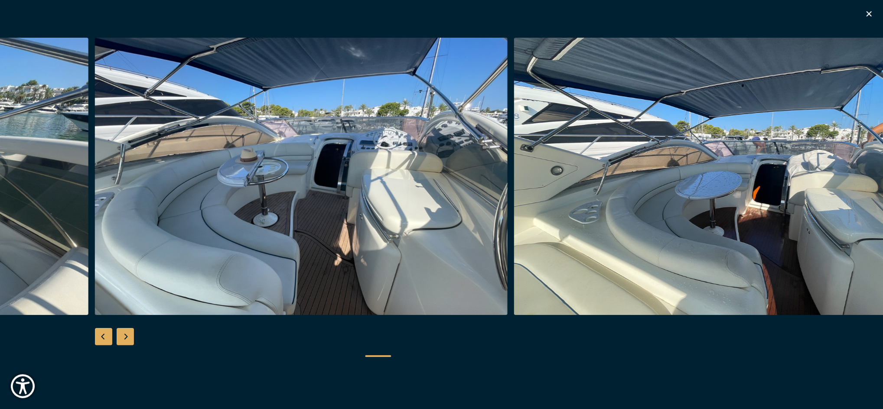
click at [110, 336] on div "Previous slide" at bounding box center [103, 336] width 17 height 17
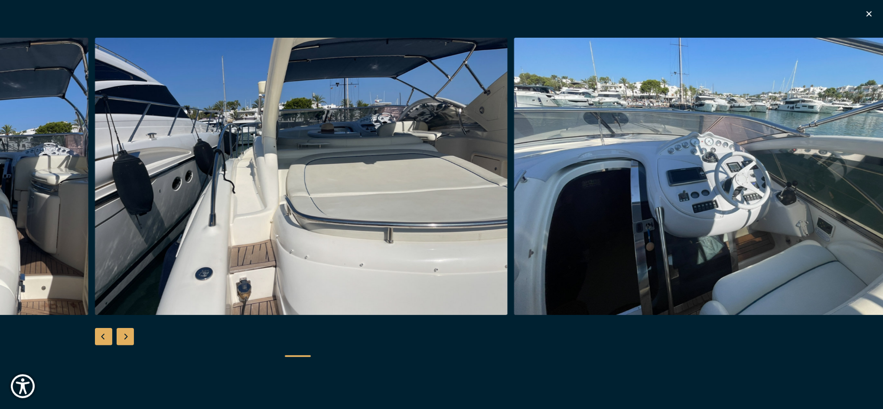
click at [110, 336] on div "Previous slide" at bounding box center [103, 336] width 17 height 17
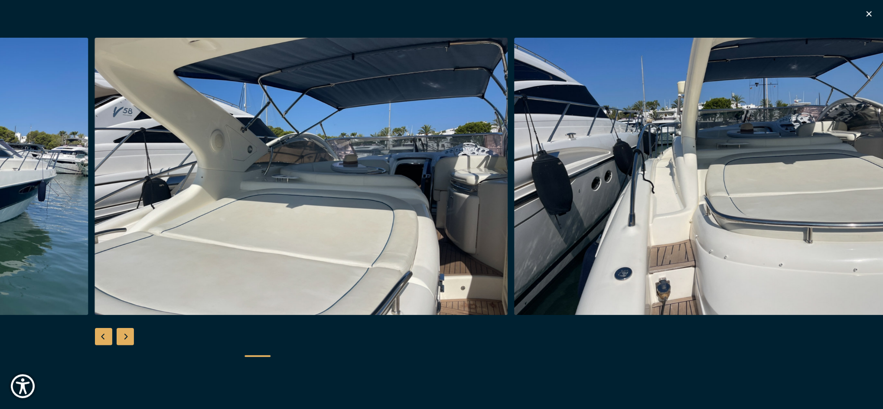
click at [110, 336] on div "Previous slide" at bounding box center [103, 336] width 17 height 17
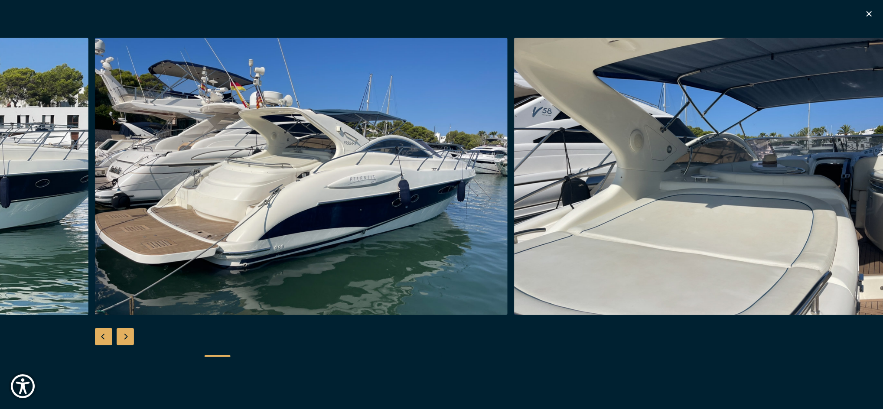
click at [110, 336] on div "Previous slide" at bounding box center [103, 336] width 17 height 17
click at [110, 336] on div at bounding box center [441, 205] width 883 height 334
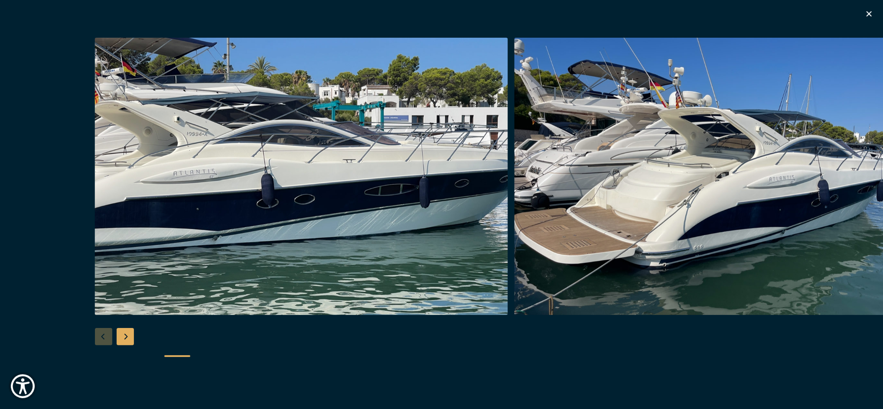
click at [110, 336] on div at bounding box center [441, 205] width 883 height 334
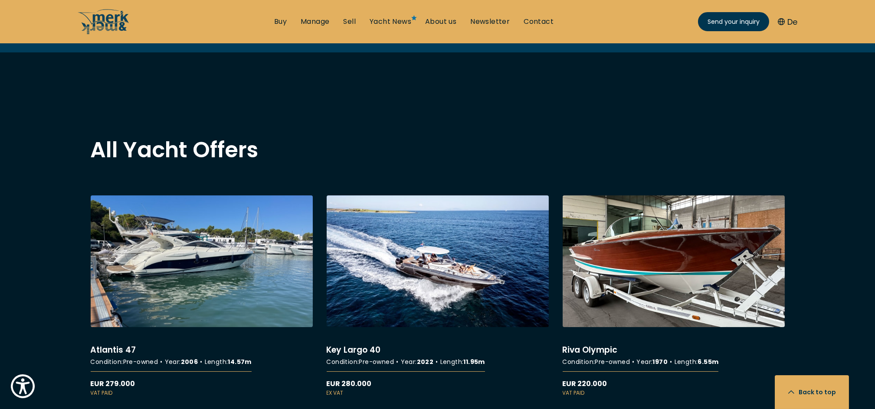
scroll to position [694, 0]
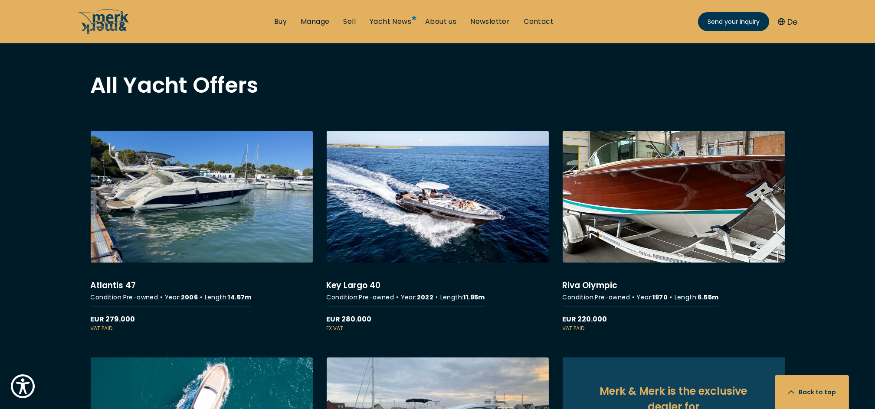
click at [656, 254] on link "More details about Riva Olympic" at bounding box center [673, 232] width 222 height 202
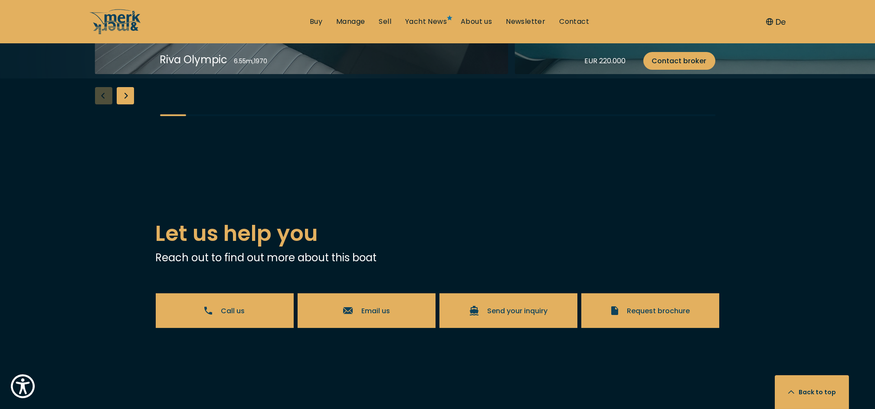
scroll to position [1041, 0]
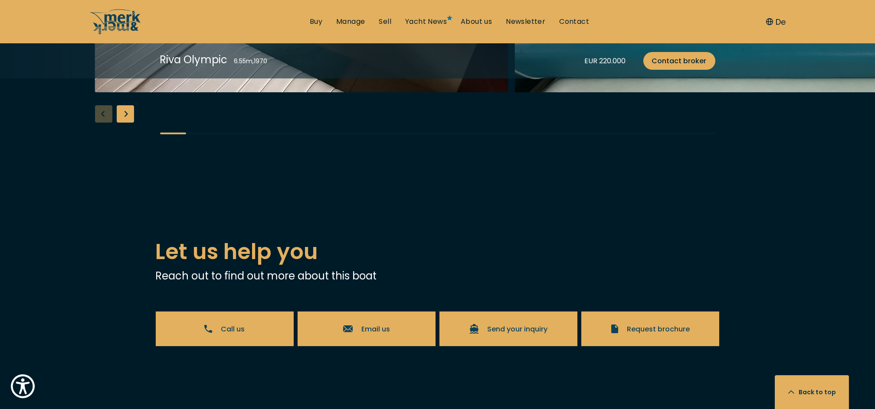
click at [128, 123] on div "Next slide" at bounding box center [125, 113] width 17 height 17
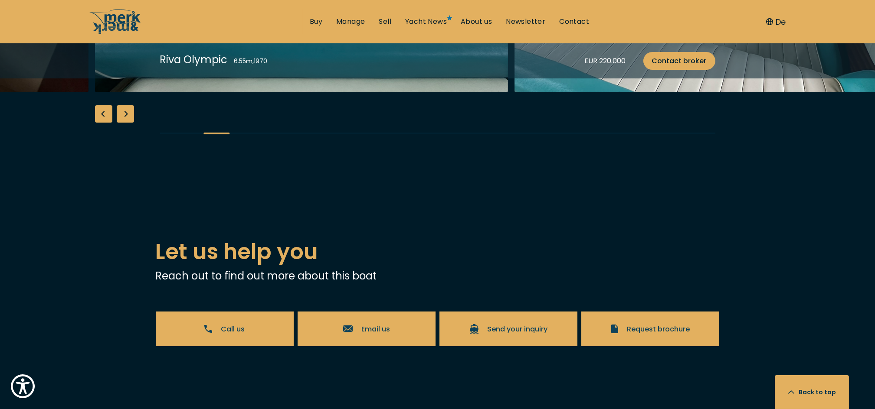
click at [128, 123] on div "Next slide" at bounding box center [125, 113] width 17 height 17
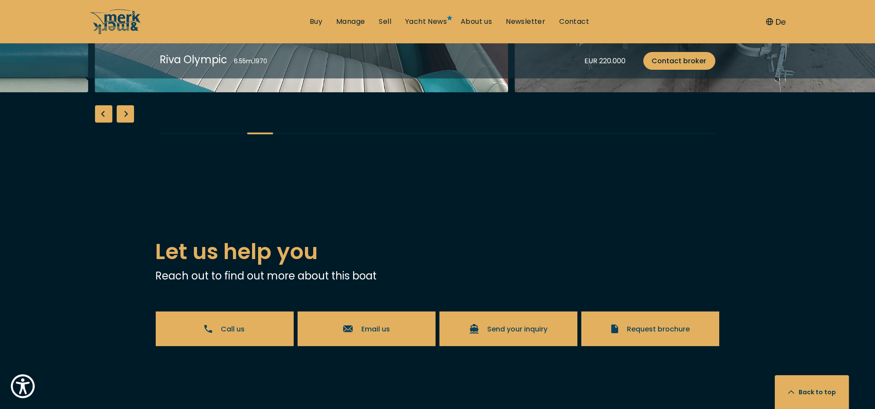
click at [128, 123] on div "Next slide" at bounding box center [125, 113] width 17 height 17
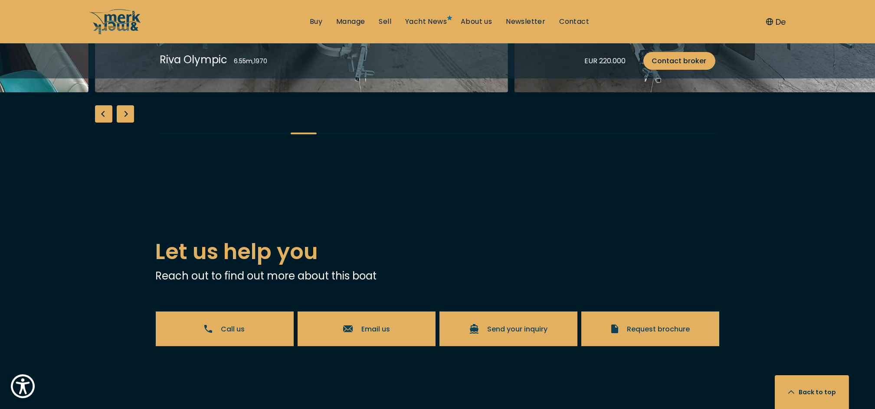
click at [128, 123] on div "Next slide" at bounding box center [125, 113] width 17 height 17
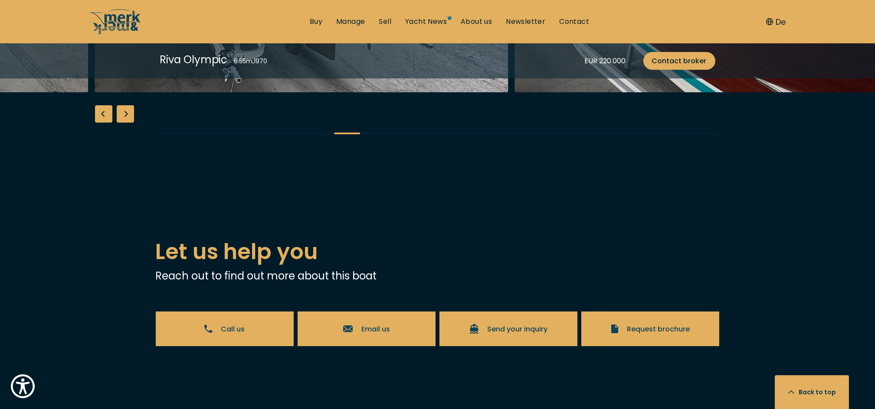
click at [128, 123] on div "Next slide" at bounding box center [125, 113] width 17 height 17
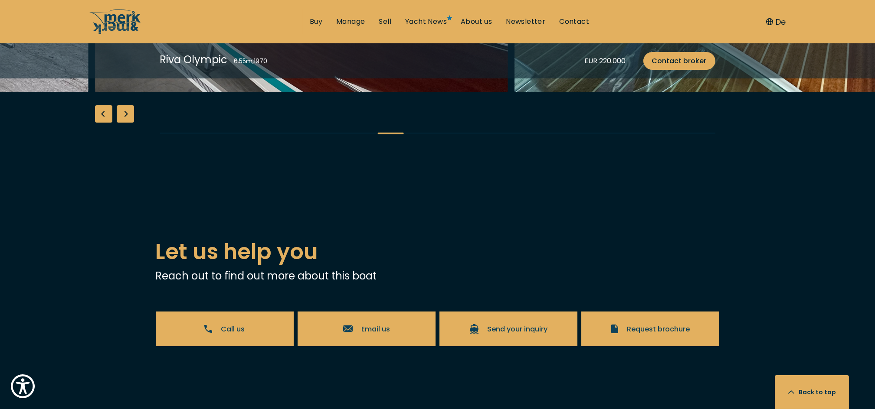
click at [128, 123] on div "Next slide" at bounding box center [125, 113] width 17 height 17
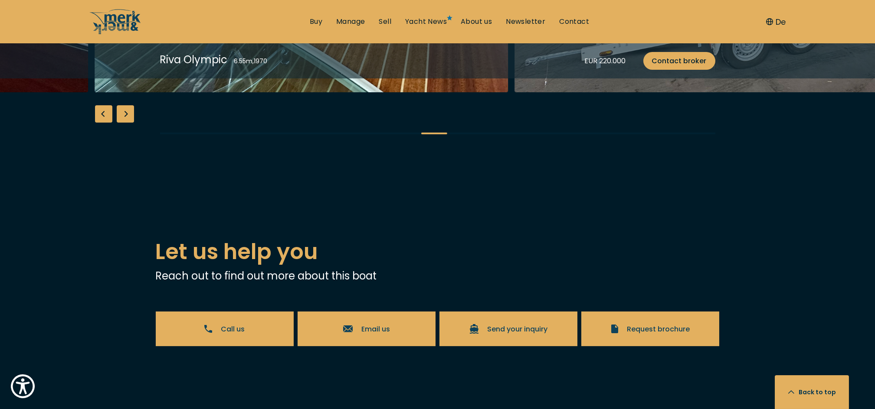
click at [128, 123] on div "Next slide" at bounding box center [125, 113] width 17 height 17
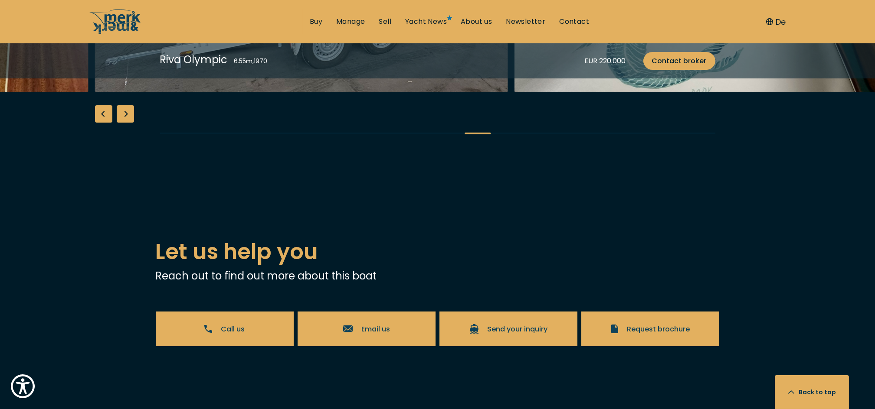
click at [128, 123] on div "Next slide" at bounding box center [125, 113] width 17 height 17
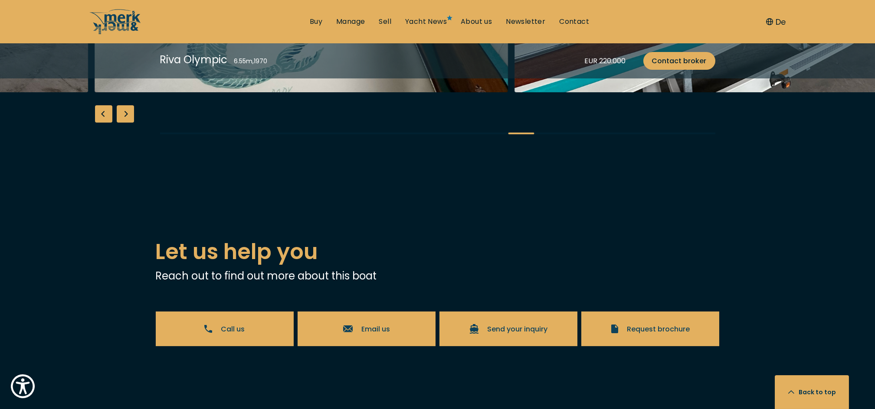
click at [128, 123] on div "Next slide" at bounding box center [125, 113] width 17 height 17
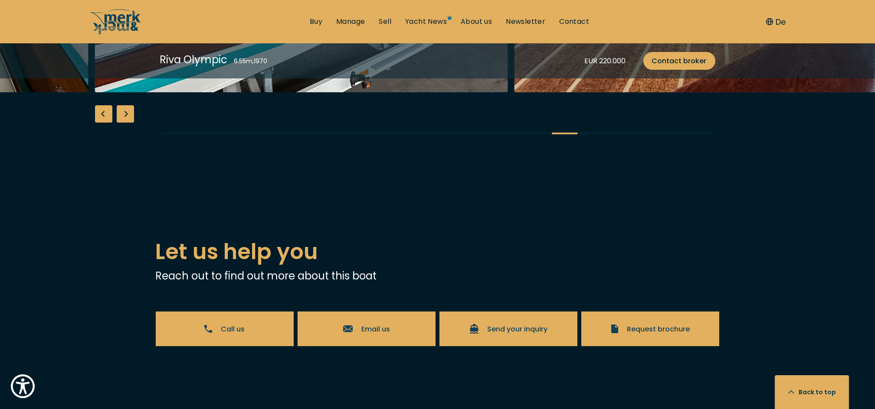
click at [128, 123] on div "Next slide" at bounding box center [125, 113] width 17 height 17
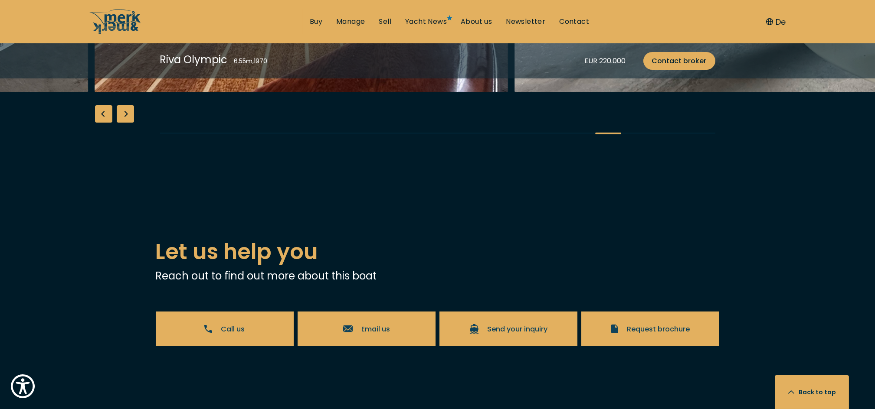
click at [128, 123] on div "Next slide" at bounding box center [125, 113] width 17 height 17
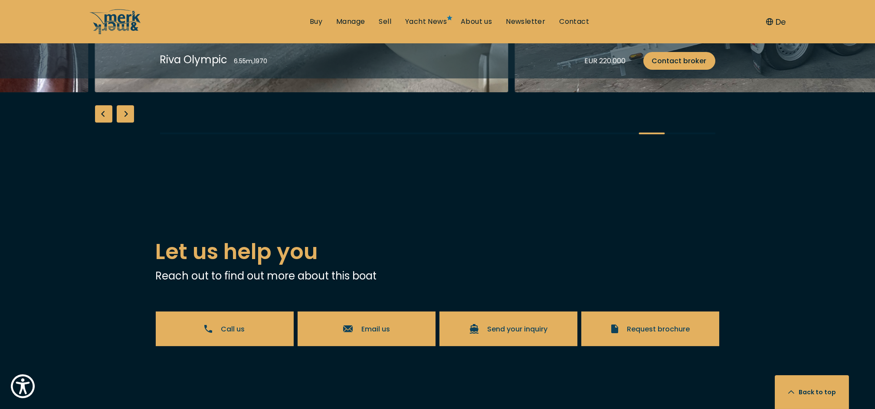
click at [128, 123] on div "Next slide" at bounding box center [125, 113] width 17 height 17
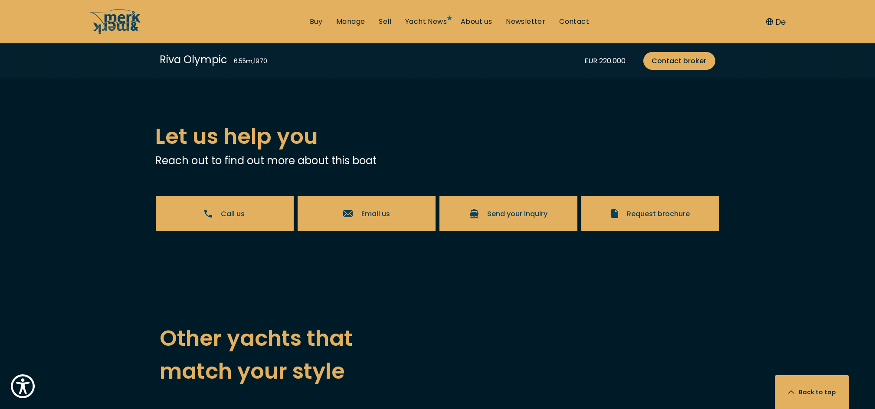
scroll to position [1099, 0]
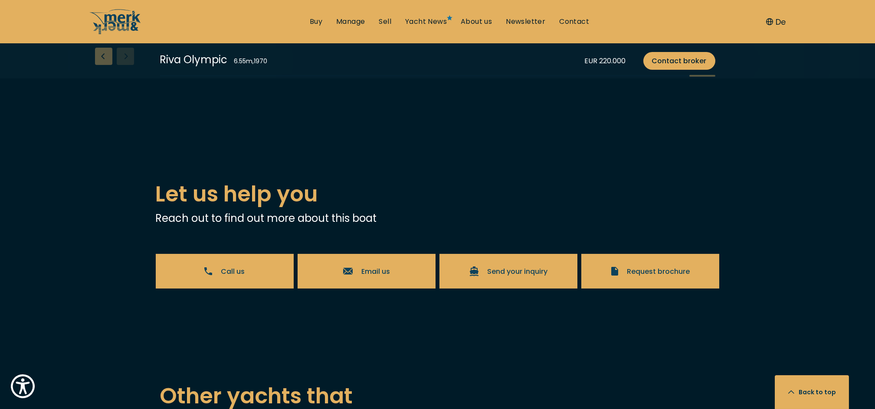
click at [105, 65] on div "Previous slide" at bounding box center [103, 56] width 17 height 17
click at [107, 65] on div "Previous slide" at bounding box center [103, 56] width 17 height 17
click at [103, 65] on div "Previous slide" at bounding box center [103, 56] width 17 height 17
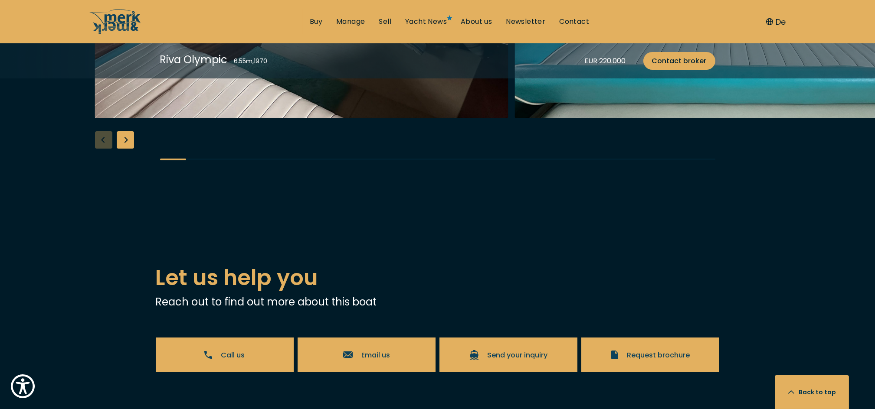
scroll to position [1041, 0]
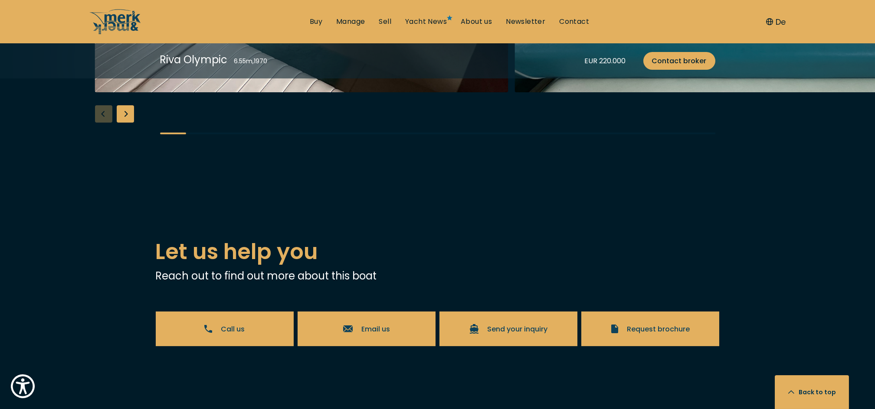
click at [129, 123] on div "Next slide" at bounding box center [125, 113] width 17 height 17
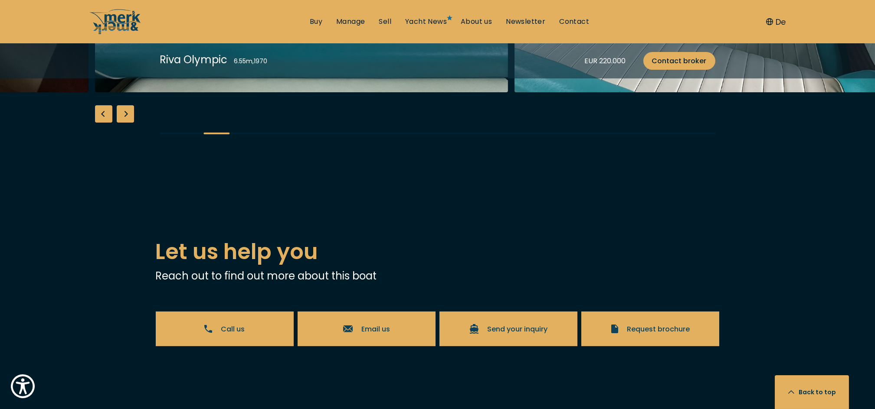
click at [131, 123] on div "Next slide" at bounding box center [125, 113] width 17 height 17
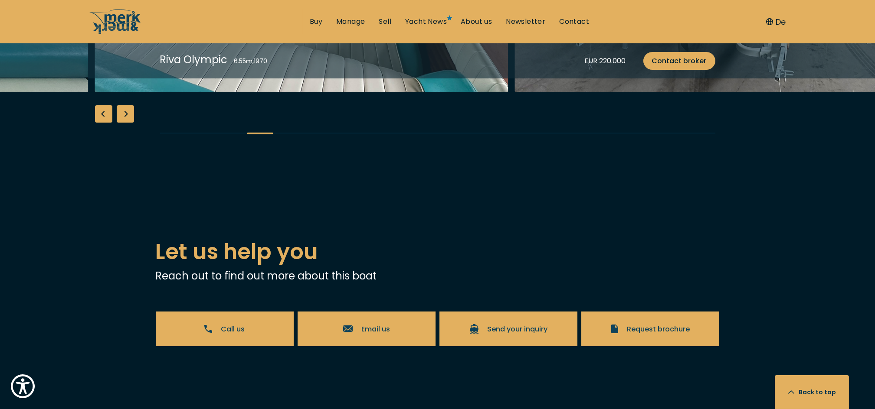
click at [131, 123] on div "Next slide" at bounding box center [125, 113] width 17 height 17
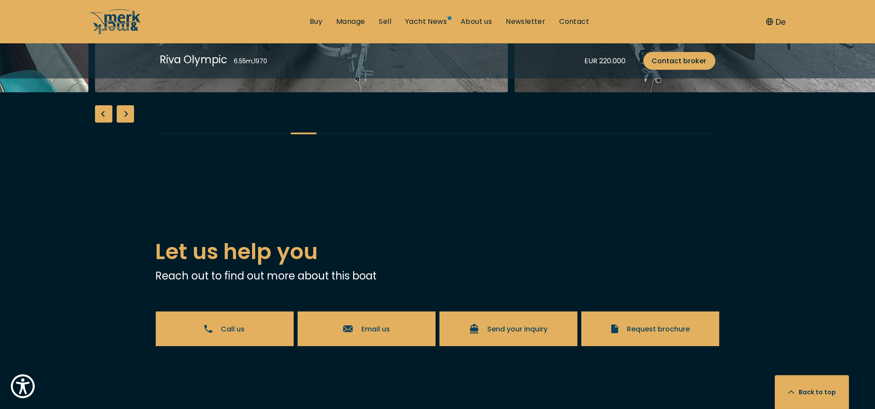
click at [131, 123] on div "Next slide" at bounding box center [125, 113] width 17 height 17
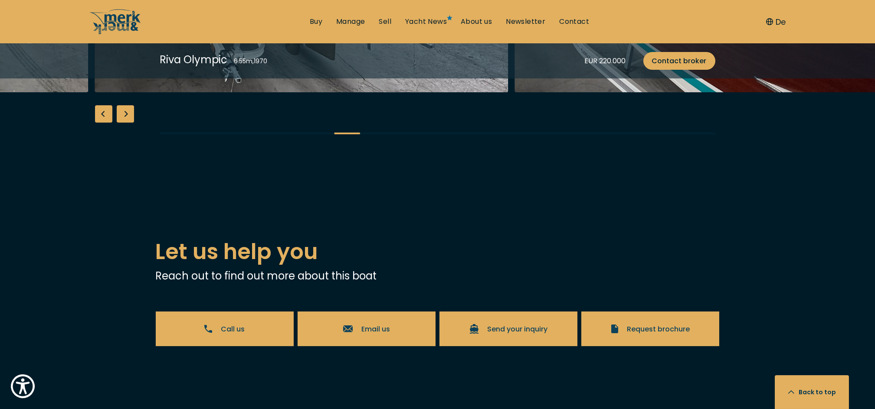
click at [131, 123] on div "Next slide" at bounding box center [125, 113] width 17 height 17
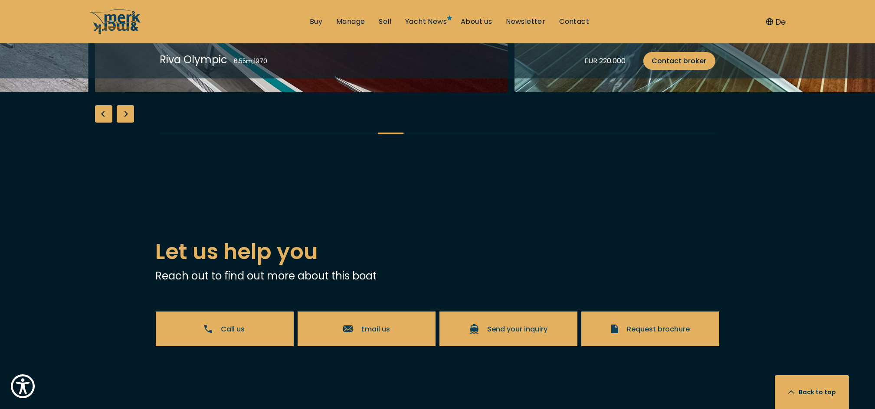
click at [126, 123] on div "Next slide" at bounding box center [125, 113] width 17 height 17
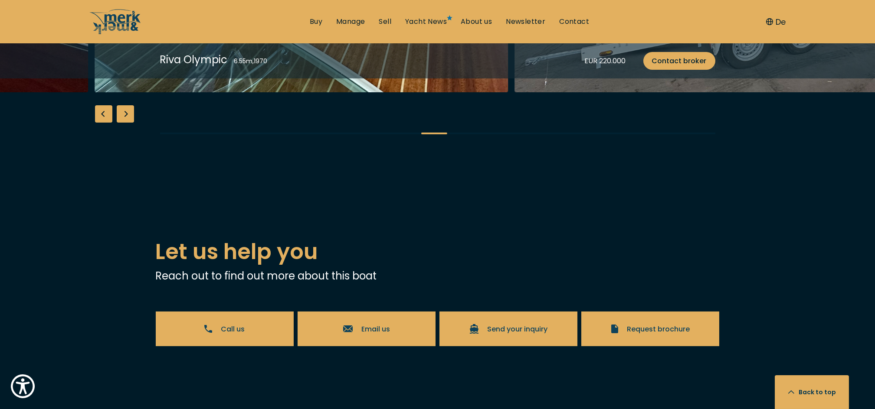
click at [126, 123] on div "Next slide" at bounding box center [125, 113] width 17 height 17
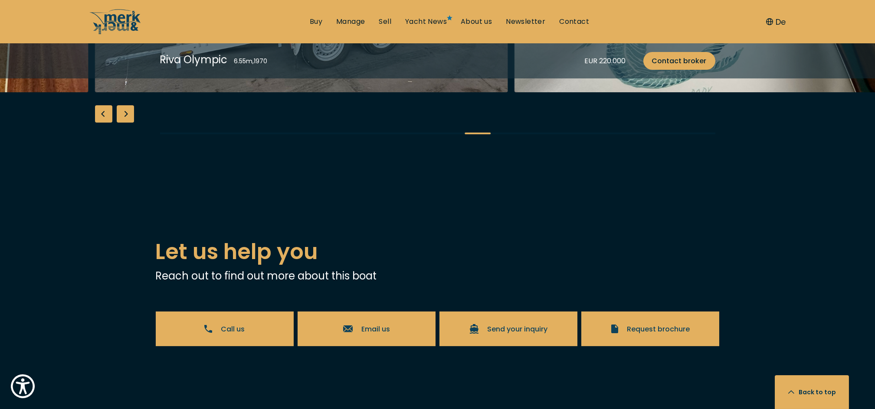
click at [126, 123] on div "Next slide" at bounding box center [125, 113] width 17 height 17
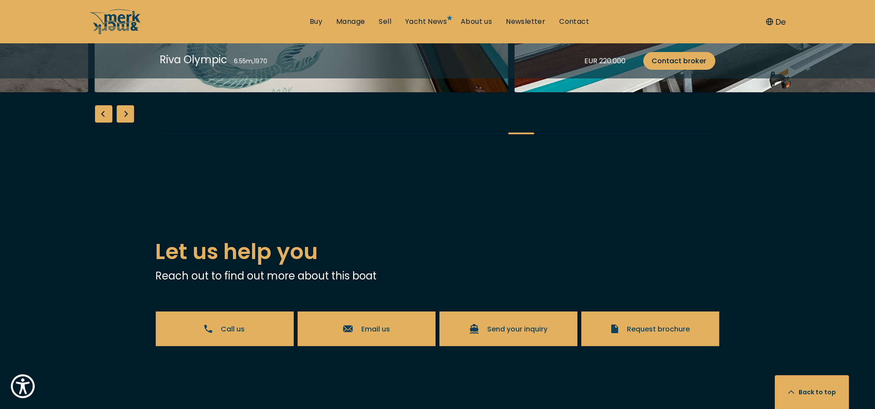
click at [126, 123] on div "Next slide" at bounding box center [125, 113] width 17 height 17
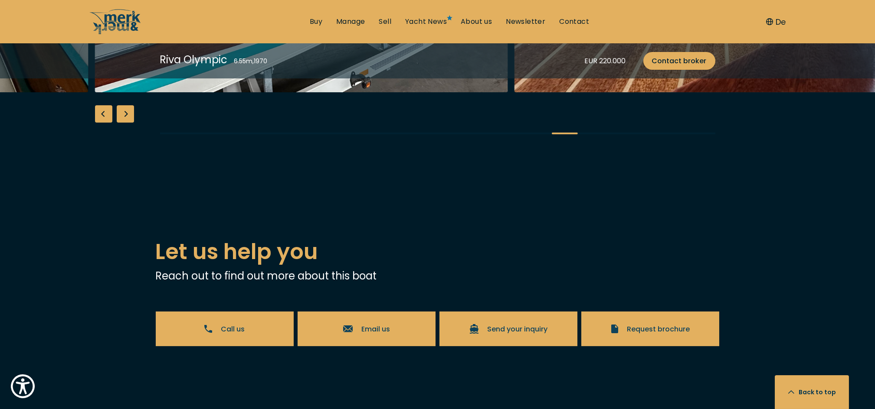
click at [126, 123] on div "Next slide" at bounding box center [125, 113] width 17 height 17
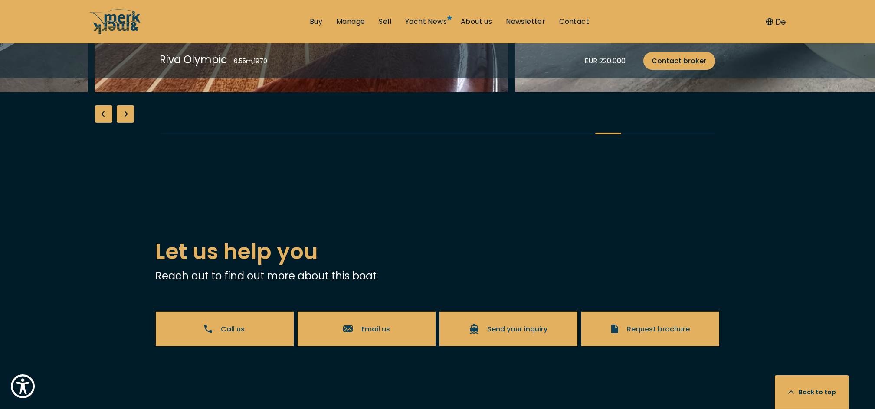
click at [126, 123] on div "Next slide" at bounding box center [125, 113] width 17 height 17
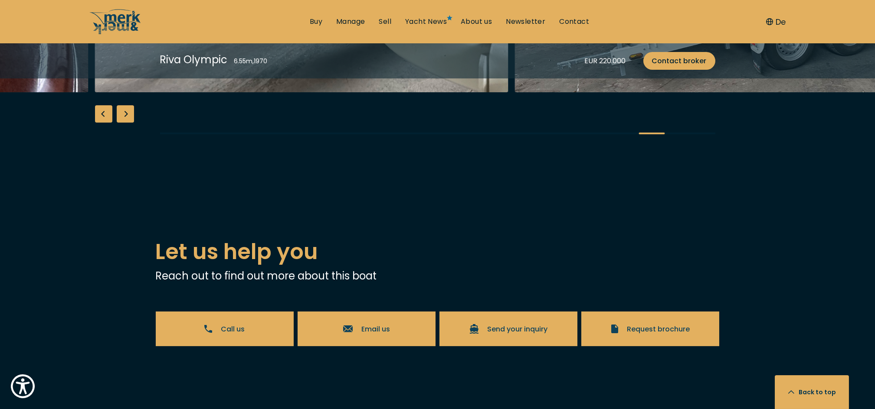
click at [126, 123] on div "Next slide" at bounding box center [125, 113] width 17 height 17
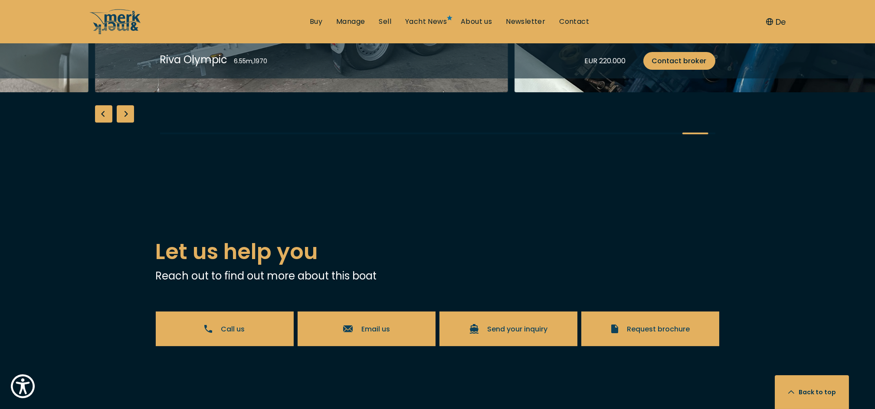
click at [126, 123] on div "Next slide" at bounding box center [125, 113] width 17 height 17
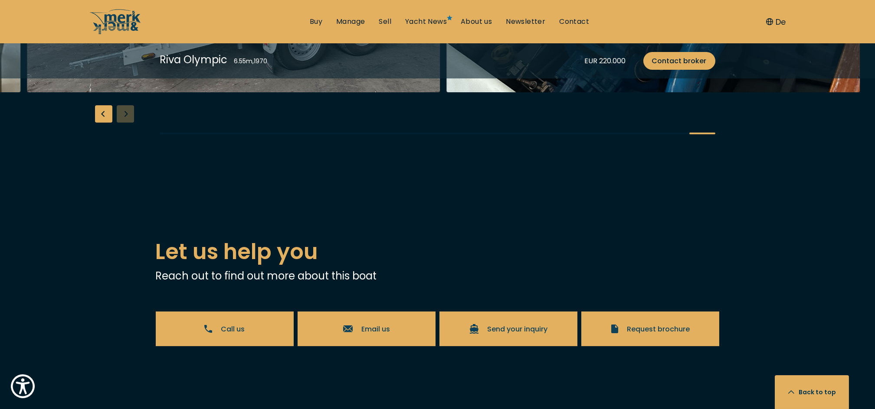
click at [107, 123] on div "Previous slide" at bounding box center [103, 113] width 17 height 17
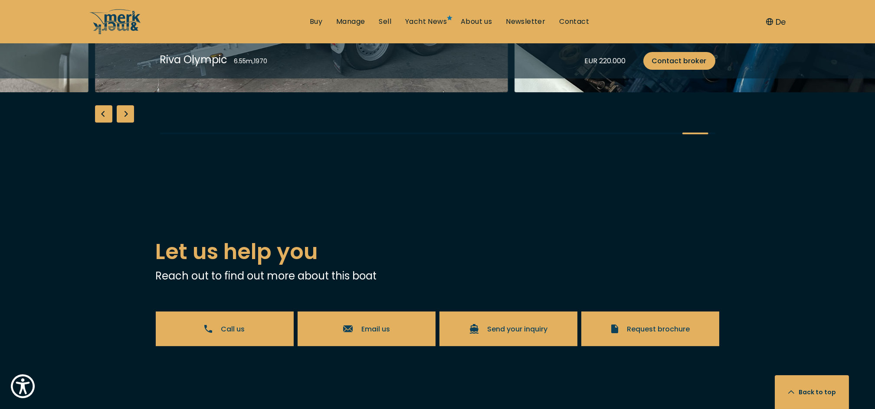
click at [107, 123] on div "Previous slide" at bounding box center [103, 113] width 17 height 17
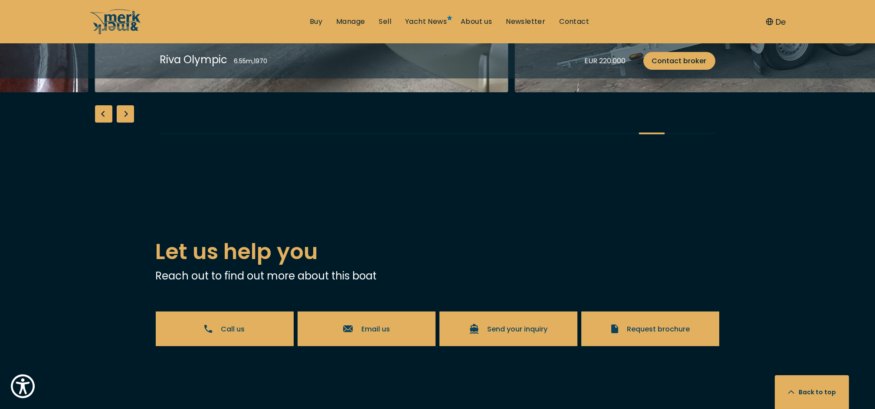
click at [107, 123] on div "Previous slide" at bounding box center [103, 113] width 17 height 17
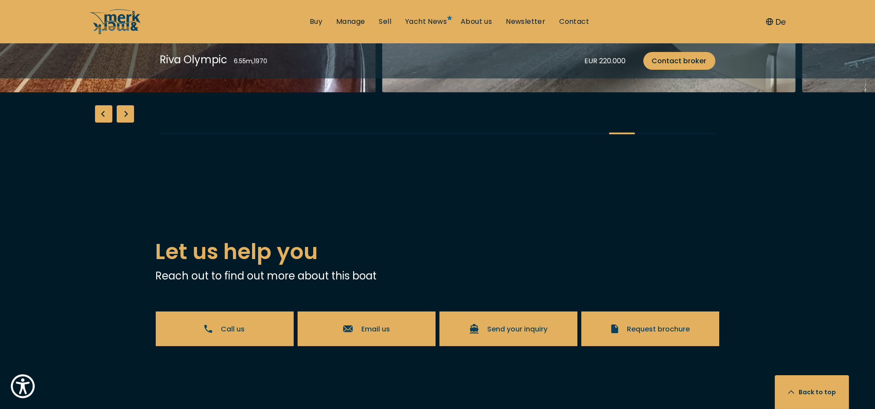
click at [107, 123] on div "Previous slide" at bounding box center [103, 113] width 17 height 17
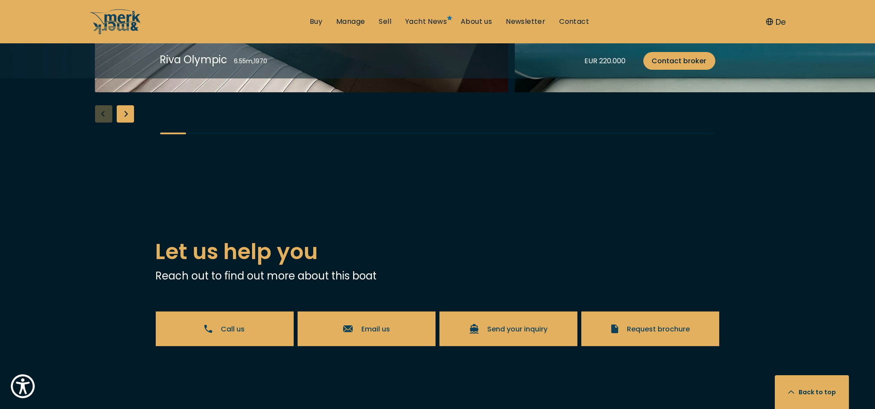
click at [120, 123] on div "Next slide" at bounding box center [125, 113] width 17 height 17
click at [126, 123] on div "Next slide" at bounding box center [125, 113] width 17 height 17
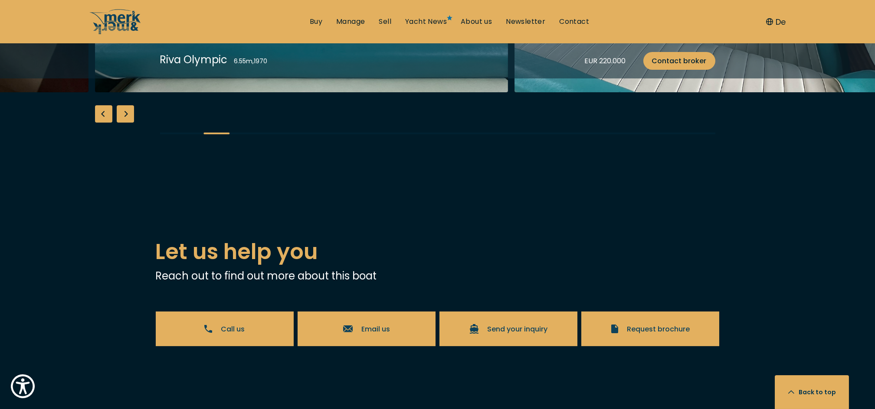
click at [126, 123] on div "Next slide" at bounding box center [125, 113] width 17 height 17
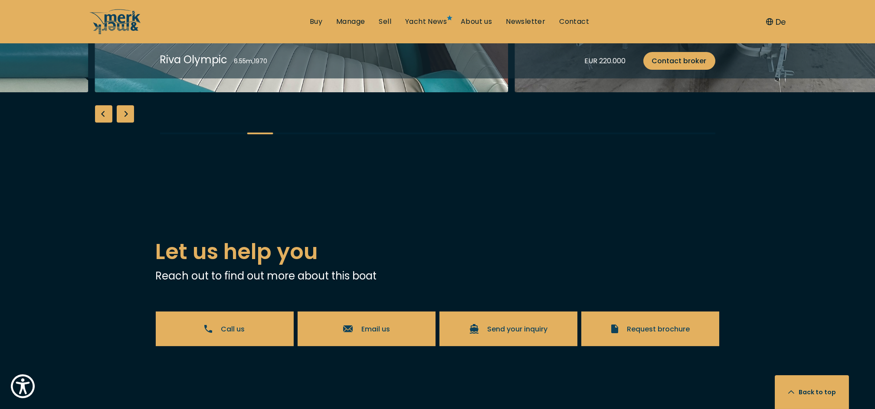
click at [126, 123] on div "Next slide" at bounding box center [125, 113] width 17 height 17
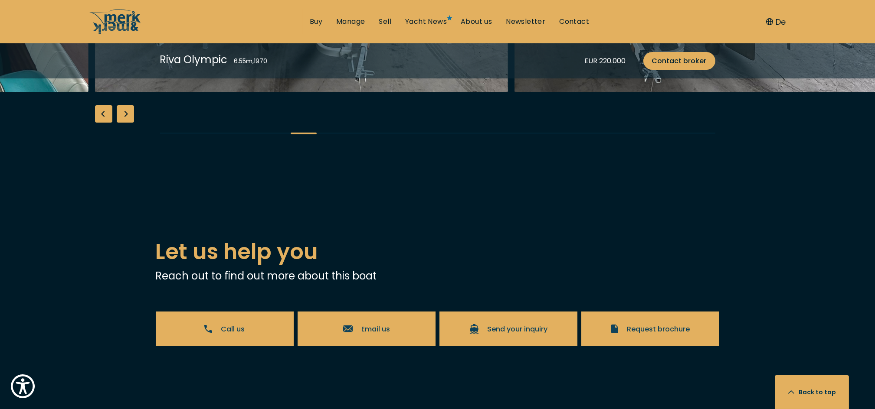
click at [126, 123] on div "Next slide" at bounding box center [125, 113] width 17 height 17
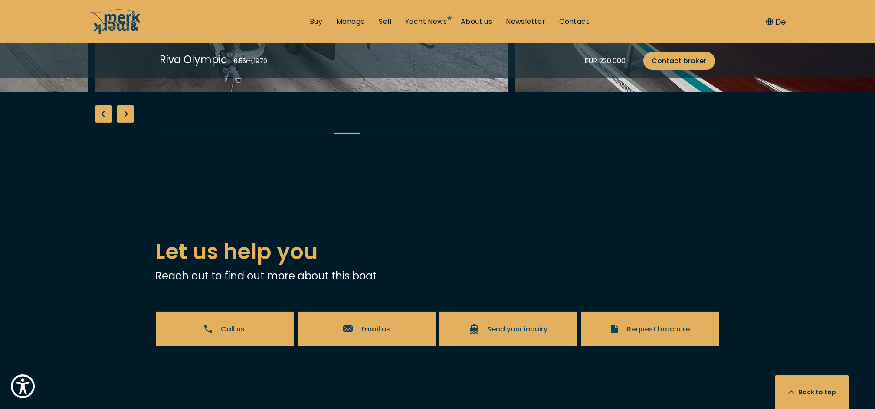
click at [127, 123] on div "Next slide" at bounding box center [125, 113] width 17 height 17
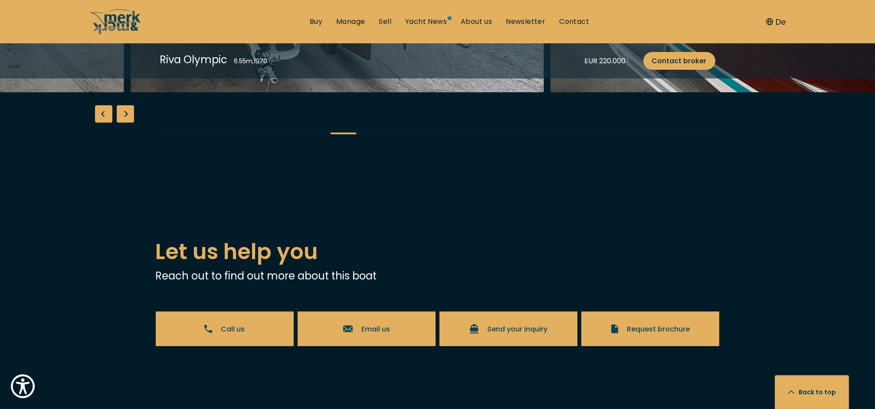
click at [127, 123] on div "Next slide" at bounding box center [125, 113] width 17 height 17
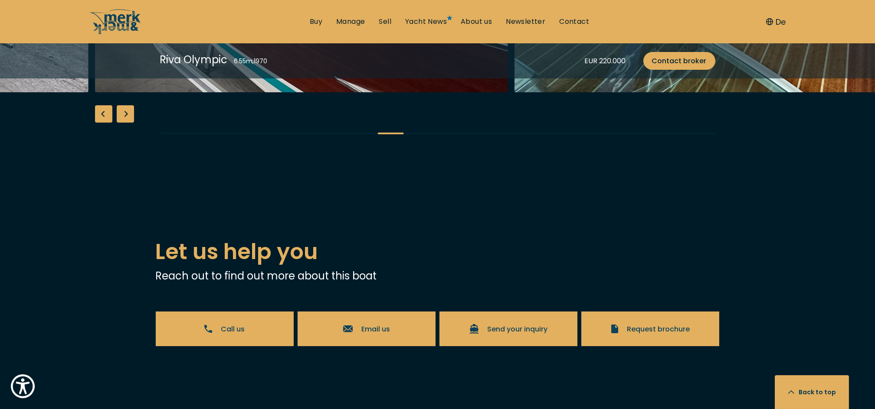
click at [127, 123] on div "Next slide" at bounding box center [125, 113] width 17 height 17
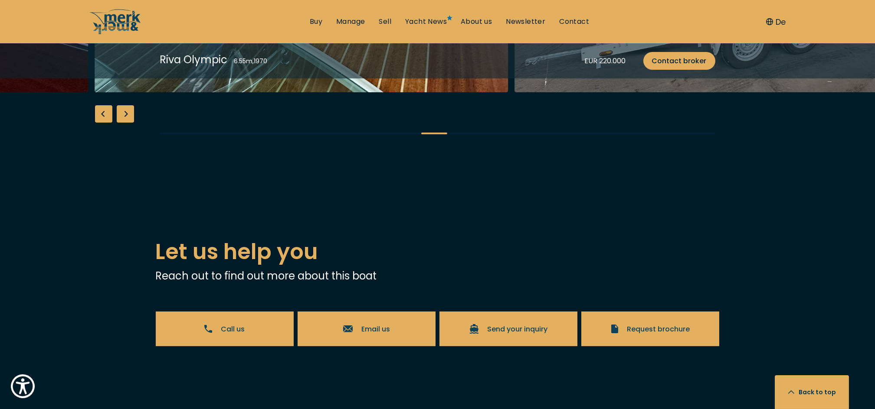
click at [127, 123] on div "Next slide" at bounding box center [125, 113] width 17 height 17
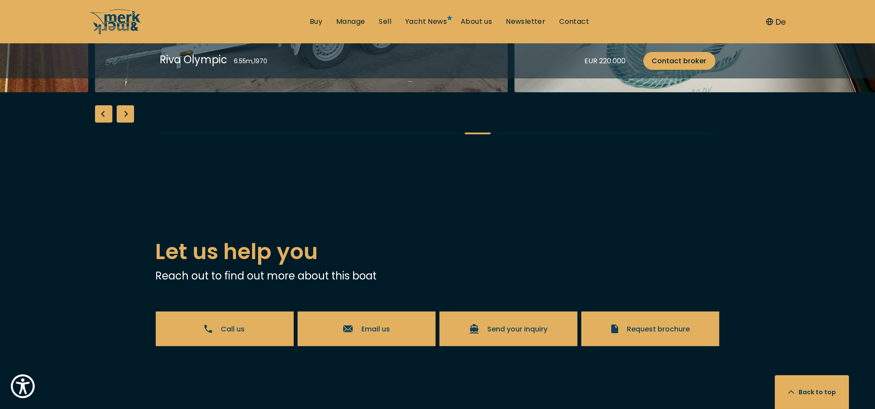
click at [127, 123] on div "Next slide" at bounding box center [125, 113] width 17 height 17
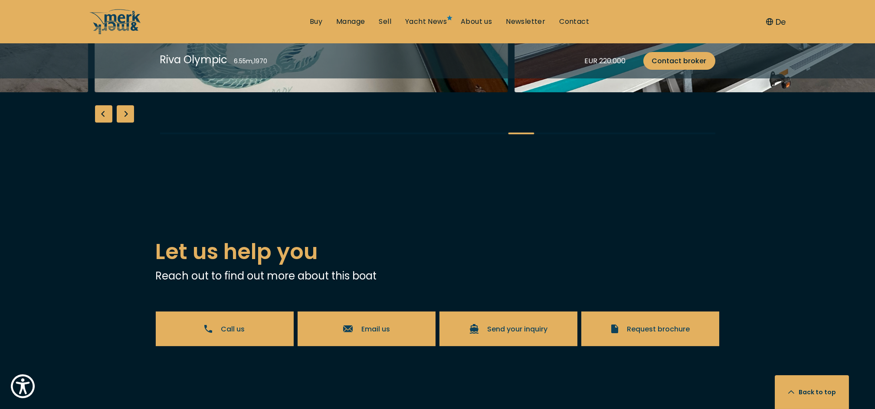
click at [127, 123] on div "Next slide" at bounding box center [125, 113] width 17 height 17
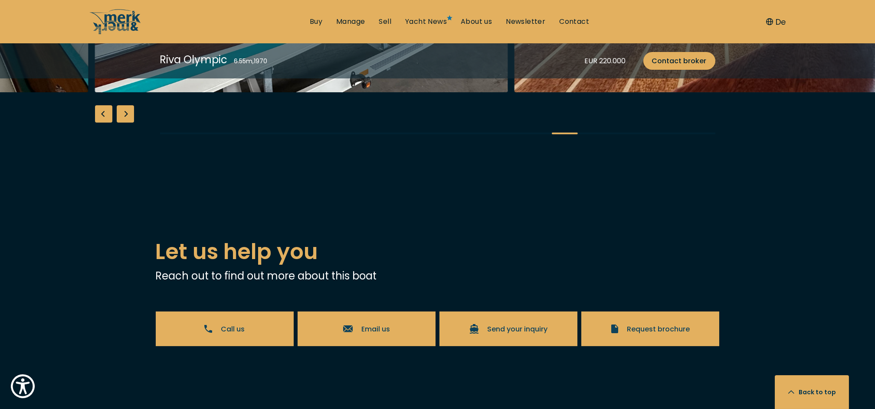
click at [127, 123] on div "Next slide" at bounding box center [125, 113] width 17 height 17
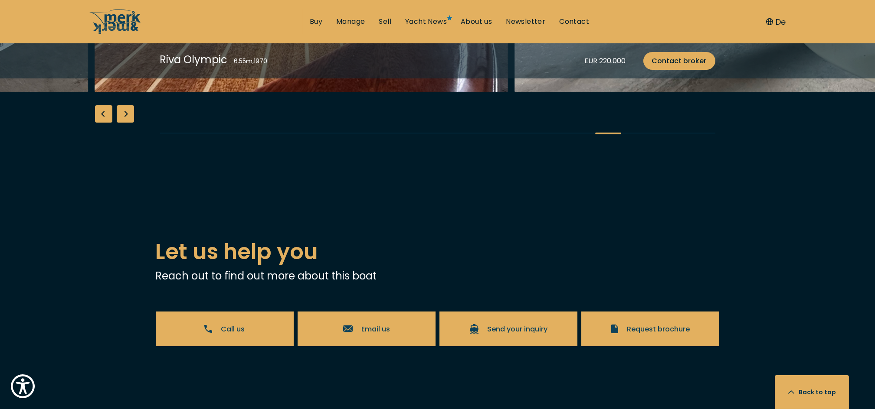
click at [127, 123] on div "Next slide" at bounding box center [125, 113] width 17 height 17
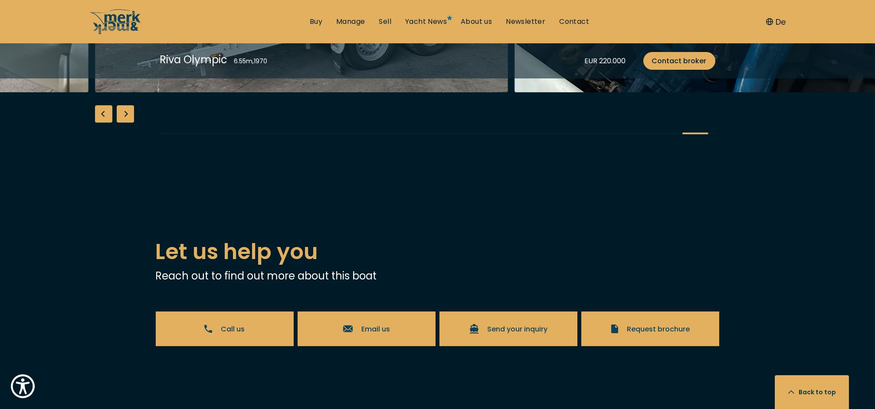
click at [127, 123] on div "Next slide" at bounding box center [125, 113] width 17 height 17
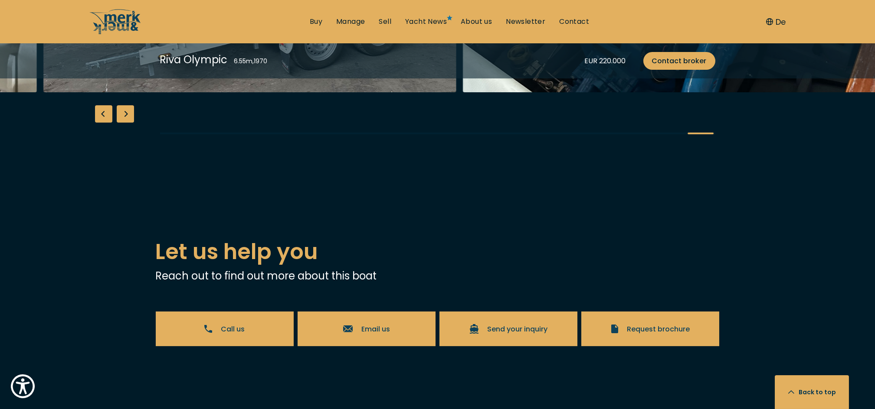
click at [127, 123] on div "Next slide" at bounding box center [125, 113] width 17 height 17
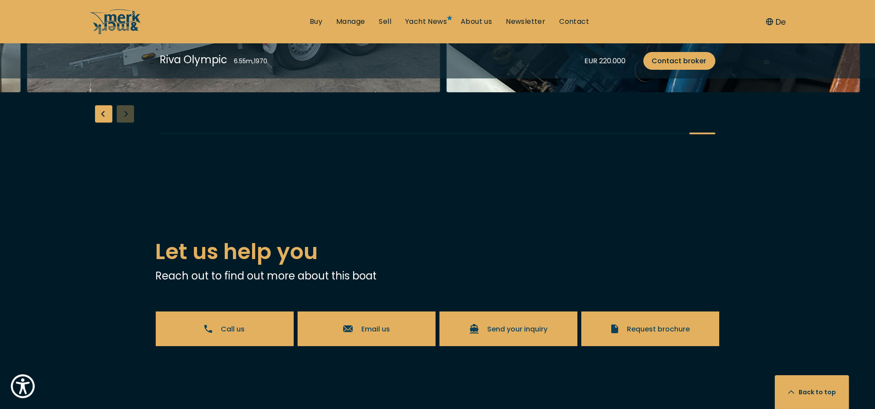
click at [106, 123] on div "Previous slide" at bounding box center [103, 113] width 17 height 17
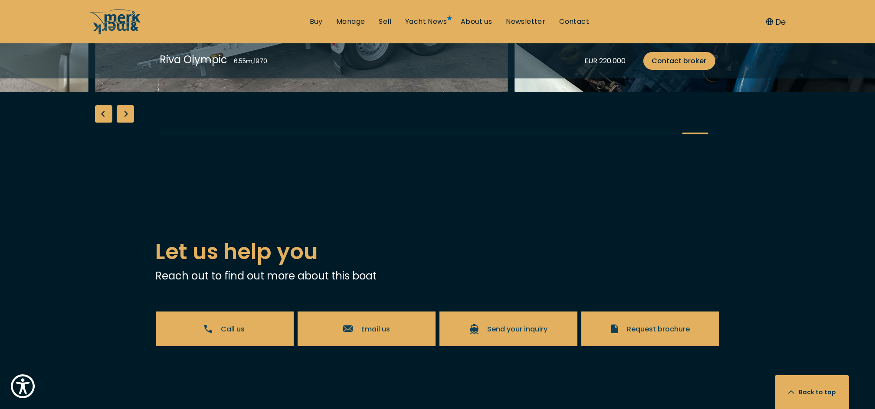
click at [106, 123] on div "Previous slide" at bounding box center [103, 113] width 17 height 17
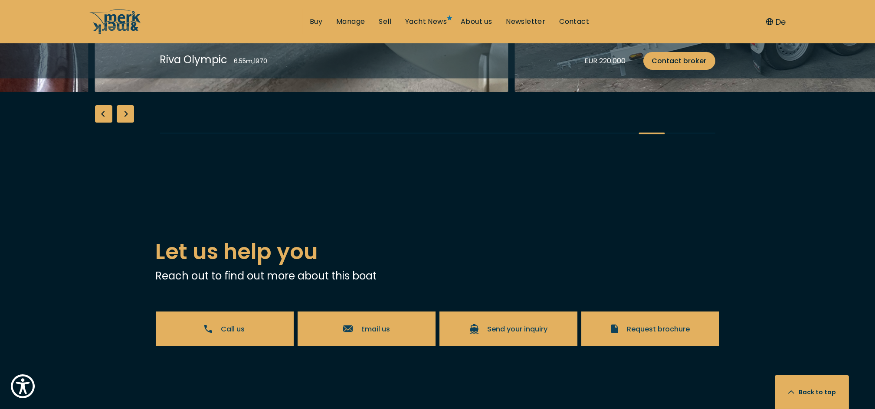
click at [106, 123] on div "Previous slide" at bounding box center [103, 113] width 17 height 17
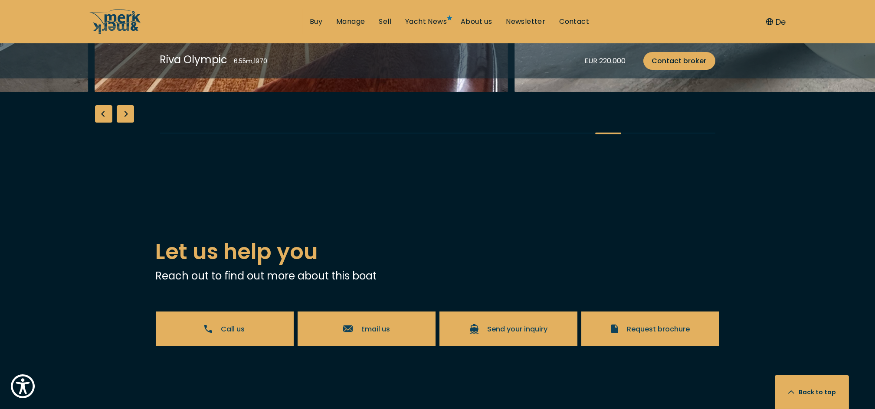
click at [106, 123] on div "Previous slide" at bounding box center [103, 113] width 17 height 17
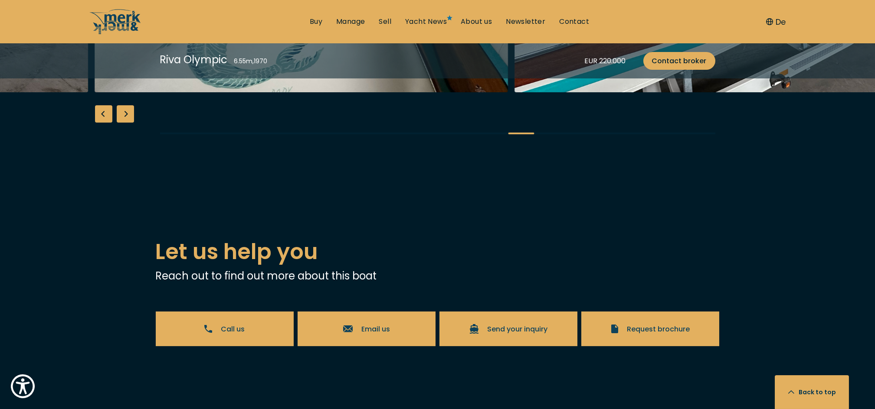
click at [106, 123] on div "Previous slide" at bounding box center [103, 113] width 17 height 17
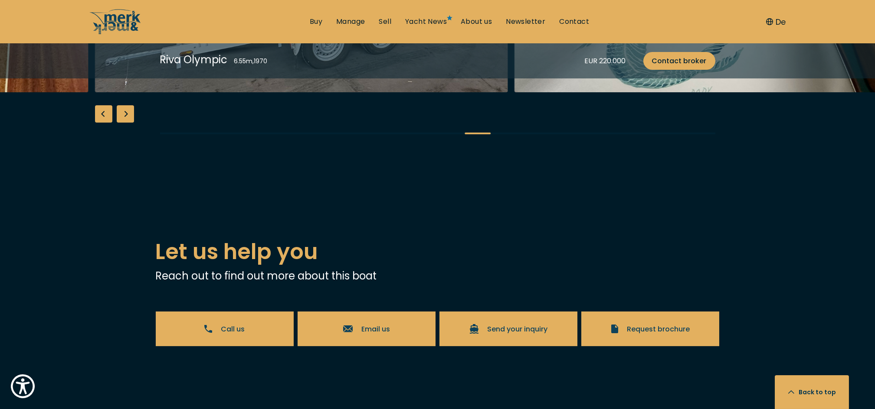
click at [106, 123] on div "Previous slide" at bounding box center [103, 113] width 17 height 17
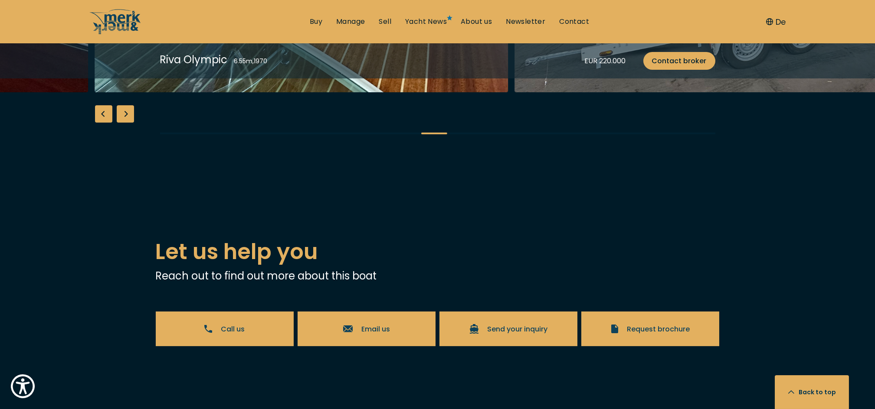
click at [106, 123] on div "Previous slide" at bounding box center [103, 113] width 17 height 17
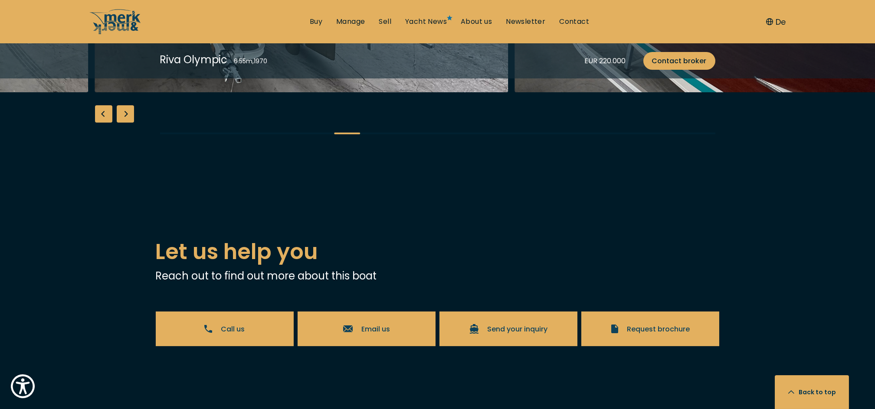
click at [106, 123] on div "Previous slide" at bounding box center [103, 113] width 17 height 17
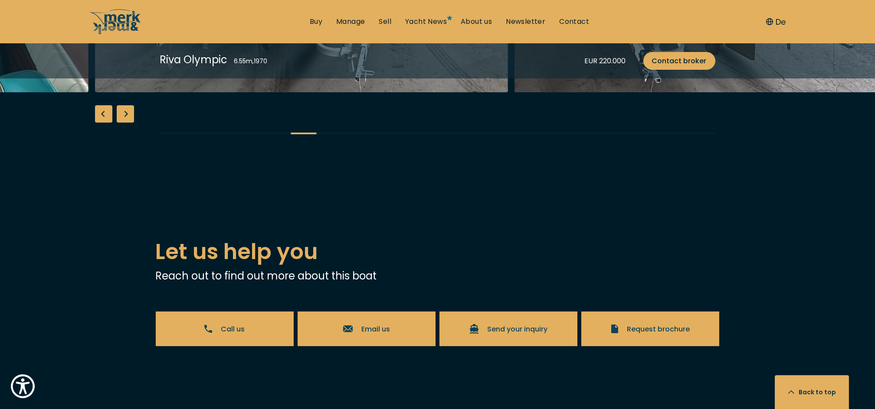
click at [106, 123] on div "Previous slide" at bounding box center [103, 113] width 17 height 17
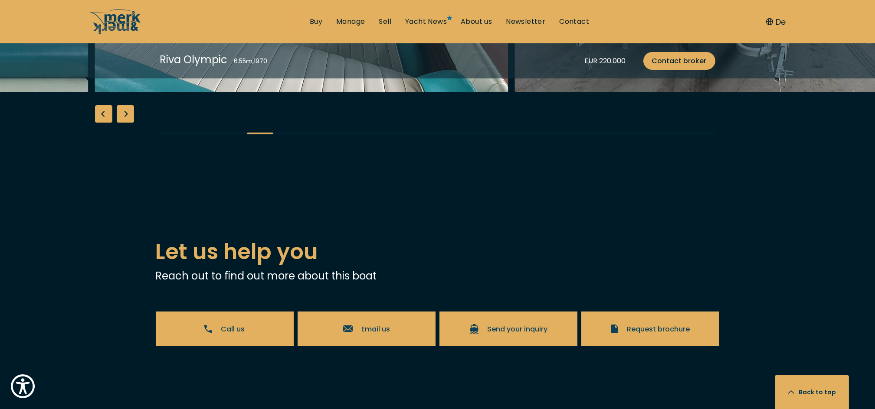
click at [106, 123] on div "Previous slide" at bounding box center [103, 113] width 17 height 17
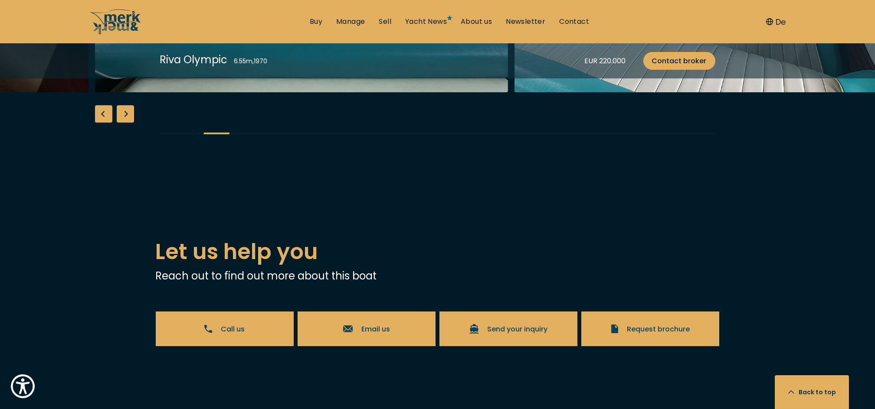
click at [106, 123] on div "Previous slide" at bounding box center [103, 113] width 17 height 17
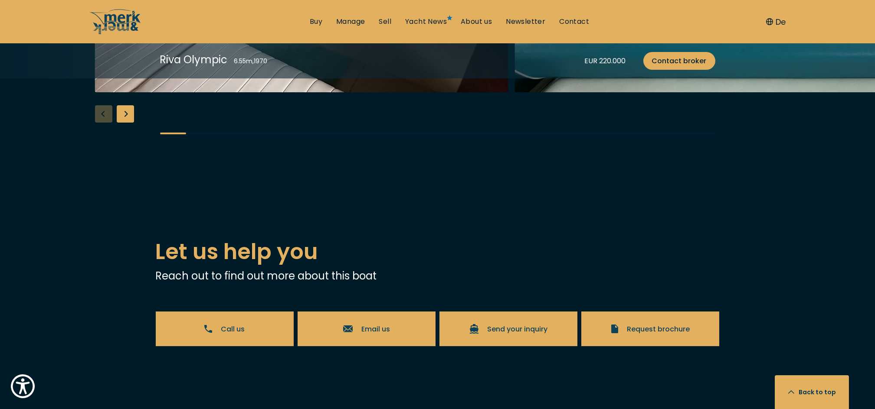
click at [124, 123] on div "Next slide" at bounding box center [125, 113] width 17 height 17
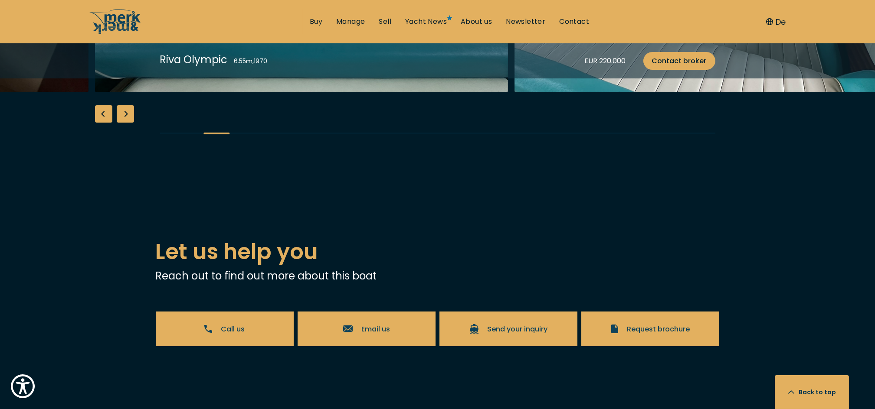
click at [125, 123] on div "Next slide" at bounding box center [125, 113] width 17 height 17
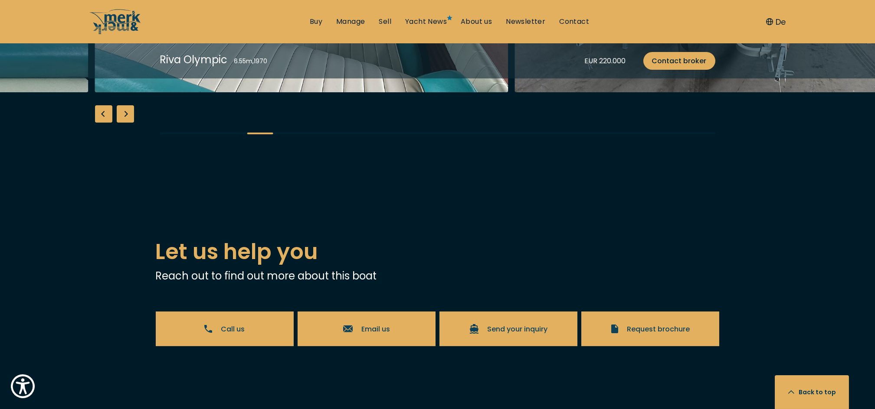
click at [125, 123] on div "Next slide" at bounding box center [125, 113] width 17 height 17
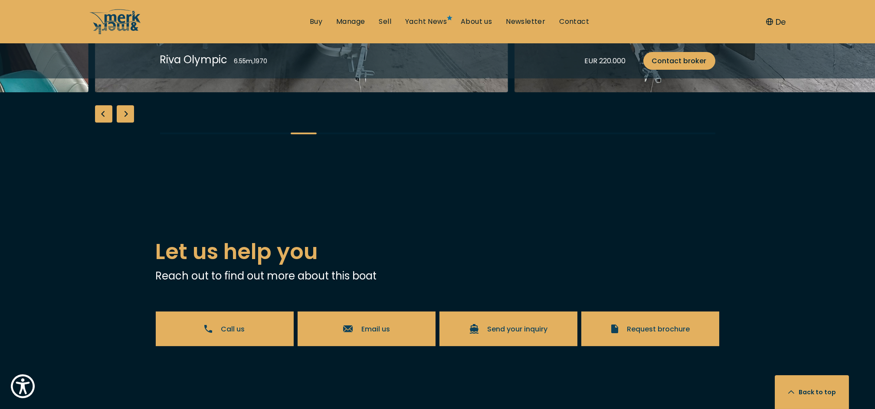
click at [125, 123] on div "Next slide" at bounding box center [125, 113] width 17 height 17
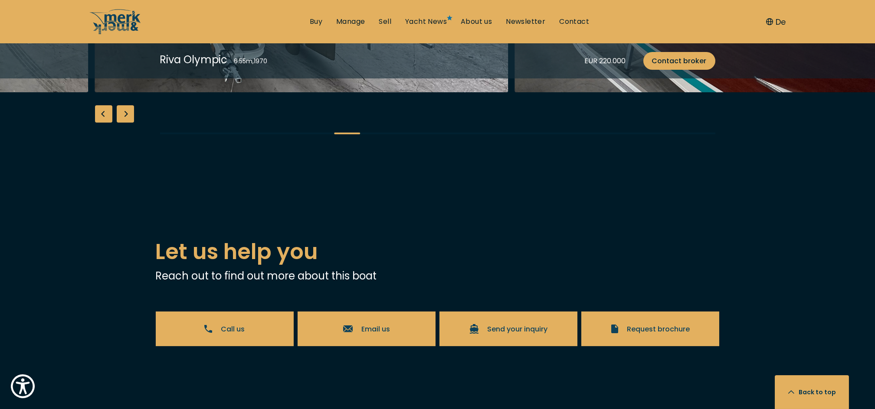
click at [126, 123] on div "Next slide" at bounding box center [125, 113] width 17 height 17
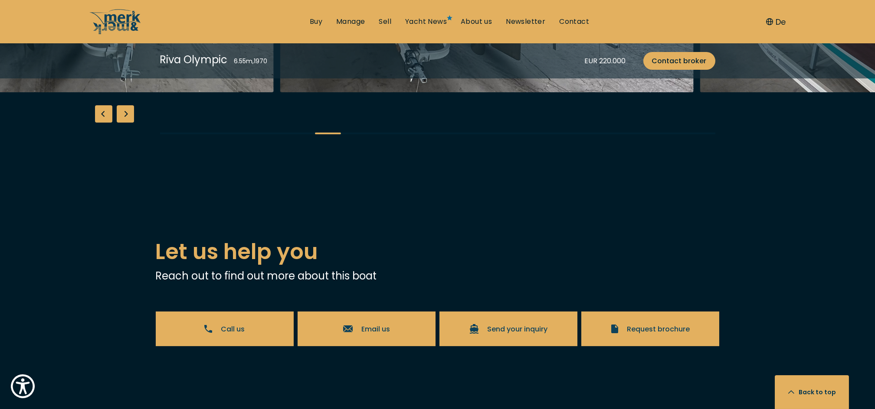
click at [126, 123] on div "Next slide" at bounding box center [125, 113] width 17 height 17
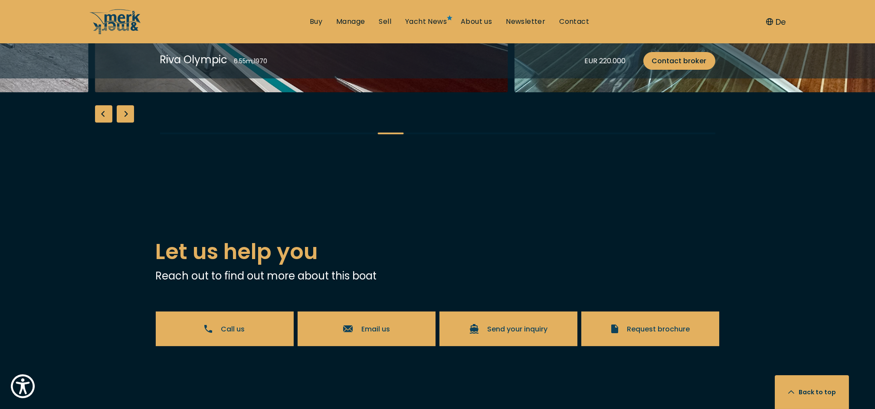
click at [126, 123] on div "Next slide" at bounding box center [125, 113] width 17 height 17
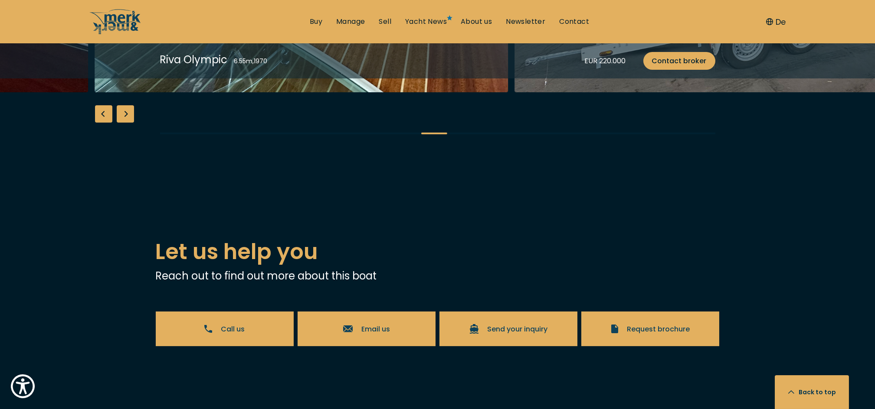
click at [126, 123] on div "Next slide" at bounding box center [125, 113] width 17 height 17
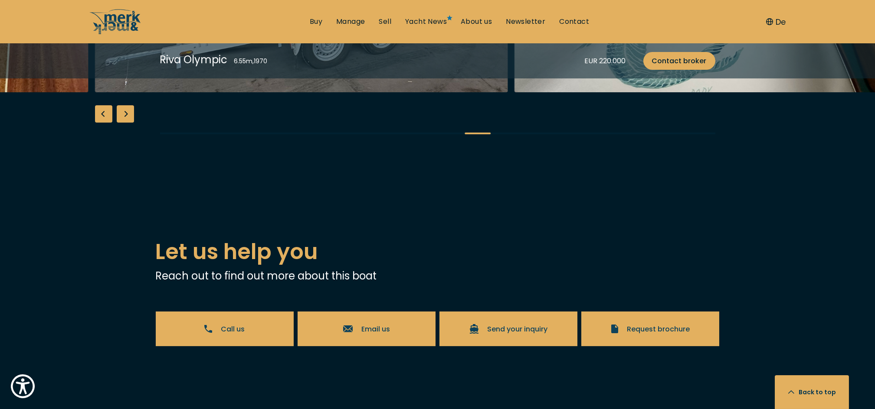
click at [126, 123] on div "Next slide" at bounding box center [125, 113] width 17 height 17
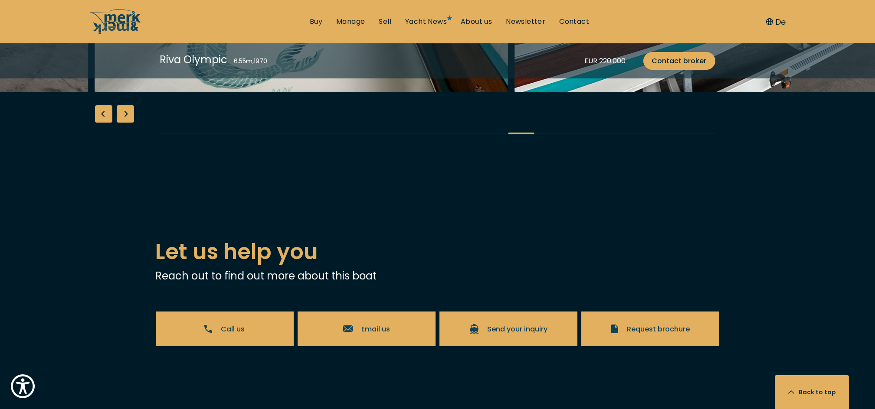
click at [126, 123] on div "Next slide" at bounding box center [125, 113] width 17 height 17
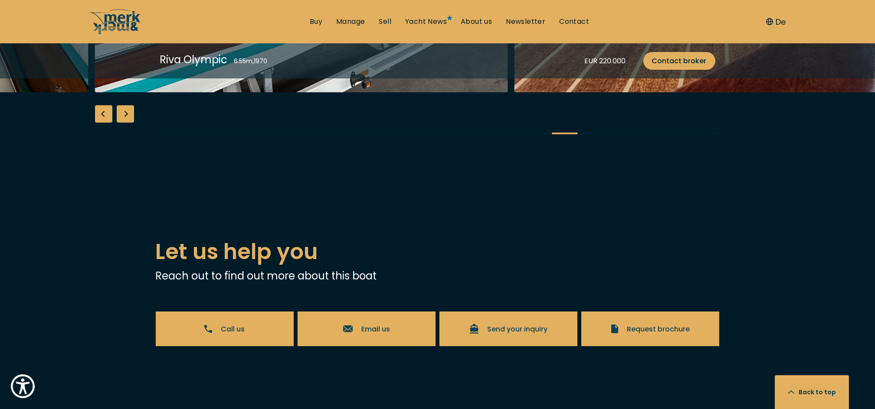
click at [127, 123] on div "Next slide" at bounding box center [125, 113] width 17 height 17
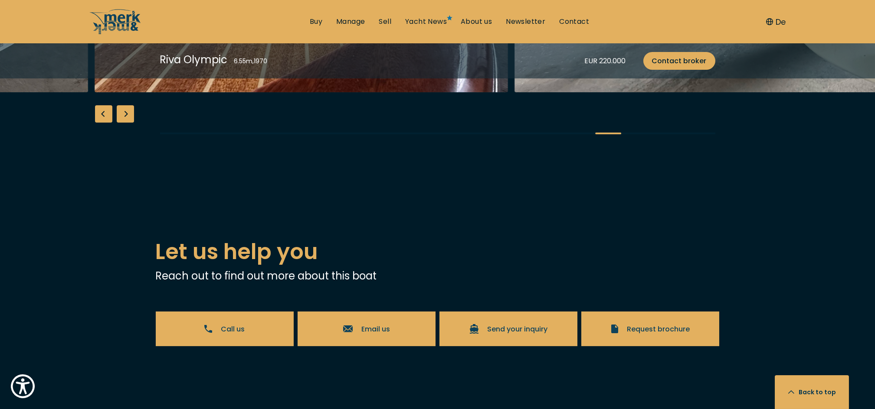
click at [127, 123] on div "Next slide" at bounding box center [125, 113] width 17 height 17
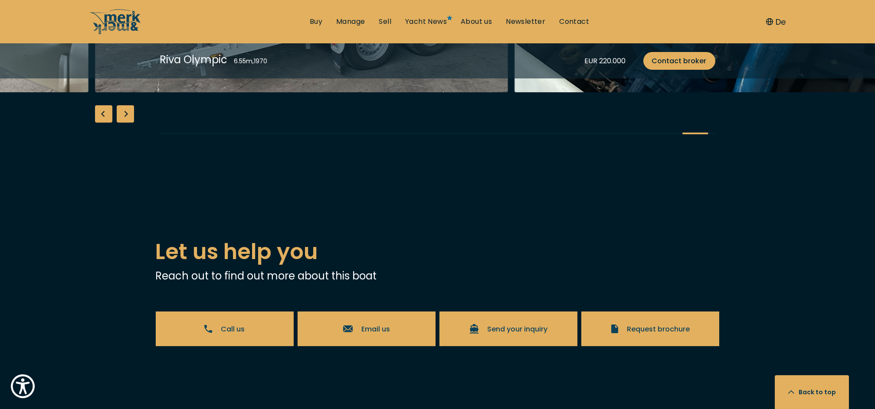
click at [127, 123] on div "Next slide" at bounding box center [125, 113] width 17 height 17
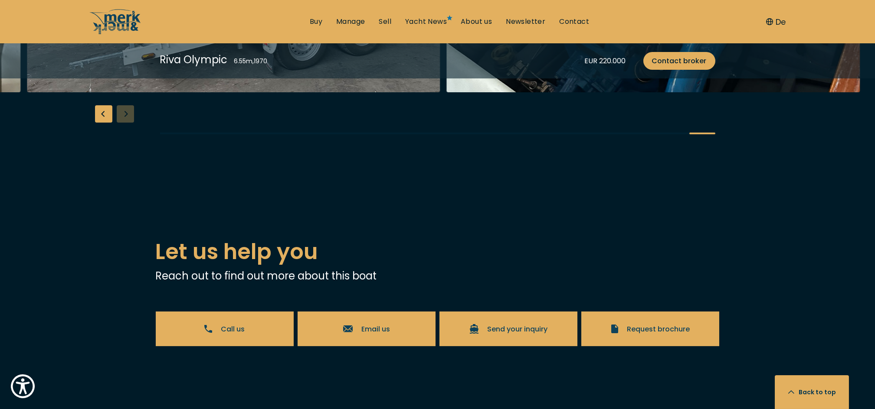
click at [109, 123] on div "Previous slide" at bounding box center [103, 113] width 17 height 17
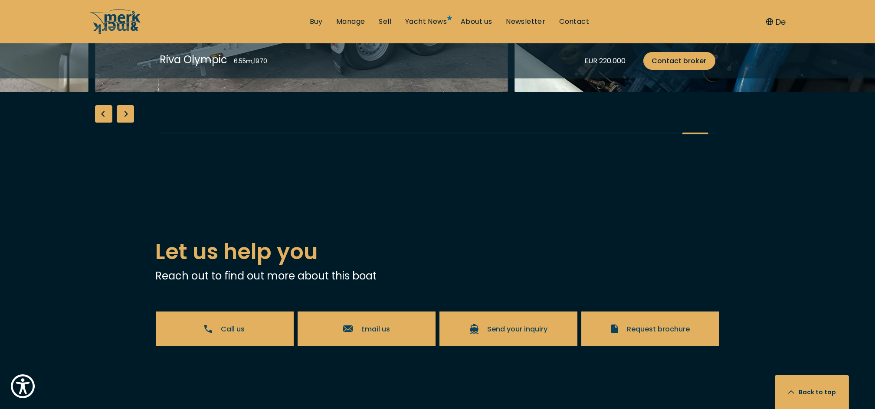
click at [109, 123] on div "Previous slide" at bounding box center [103, 113] width 17 height 17
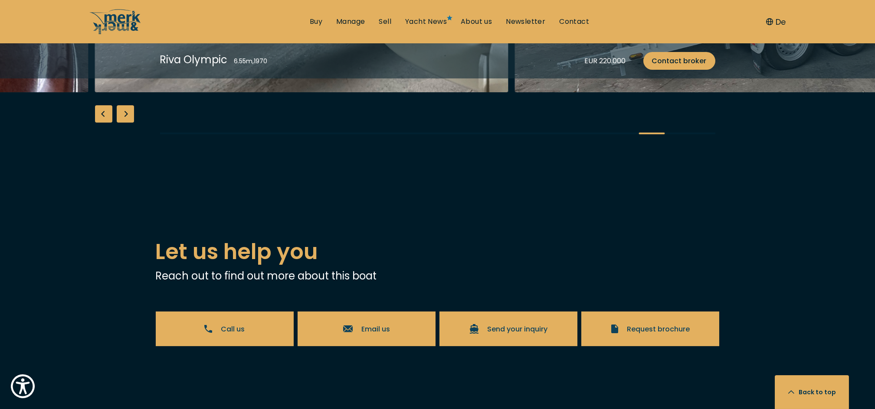
click at [109, 123] on div "Previous slide" at bounding box center [103, 113] width 17 height 17
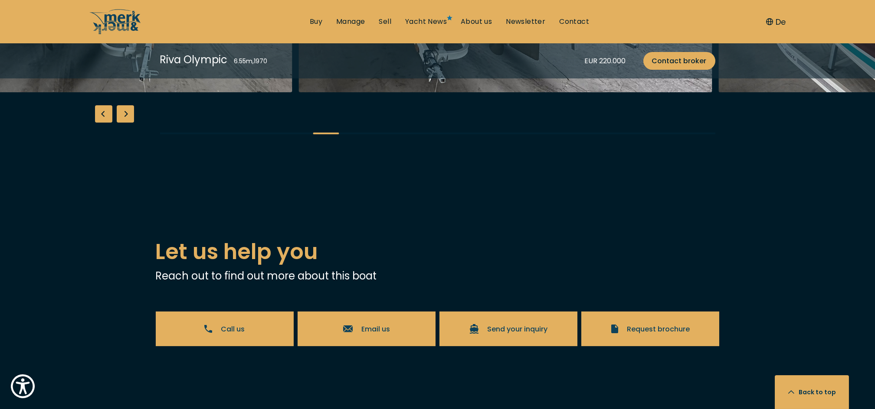
click at [110, 123] on div "Previous slide" at bounding box center [103, 113] width 17 height 17
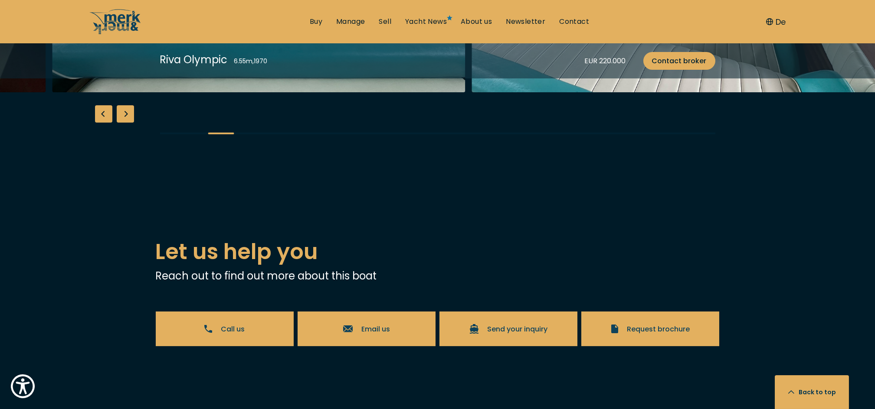
click at [111, 123] on div "Previous slide" at bounding box center [103, 113] width 17 height 17
